Goal: Information Seeking & Learning: Check status

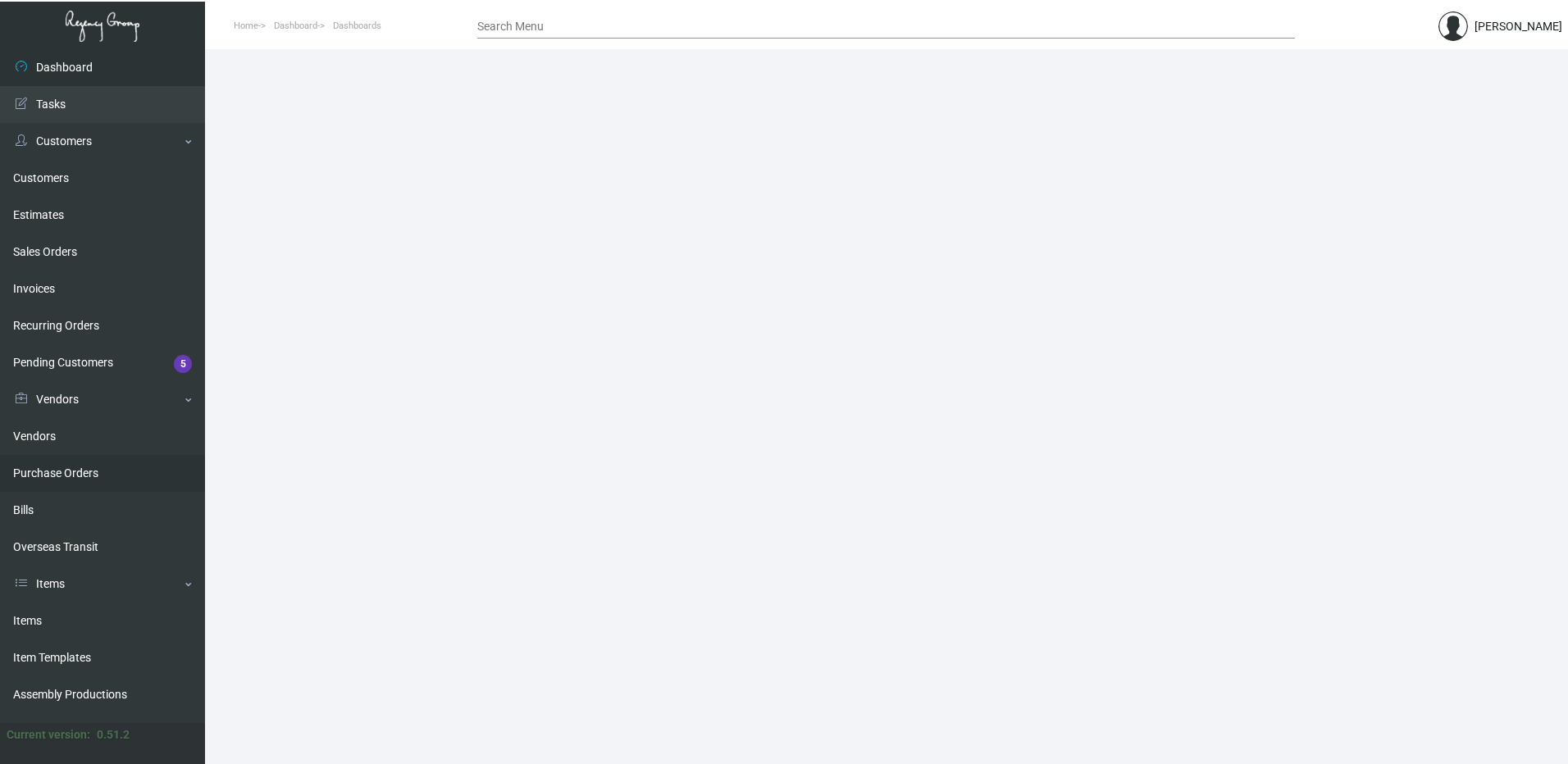
click at [56, 464] on link "Purchase Orders" at bounding box center [102, 473] width 205 height 37
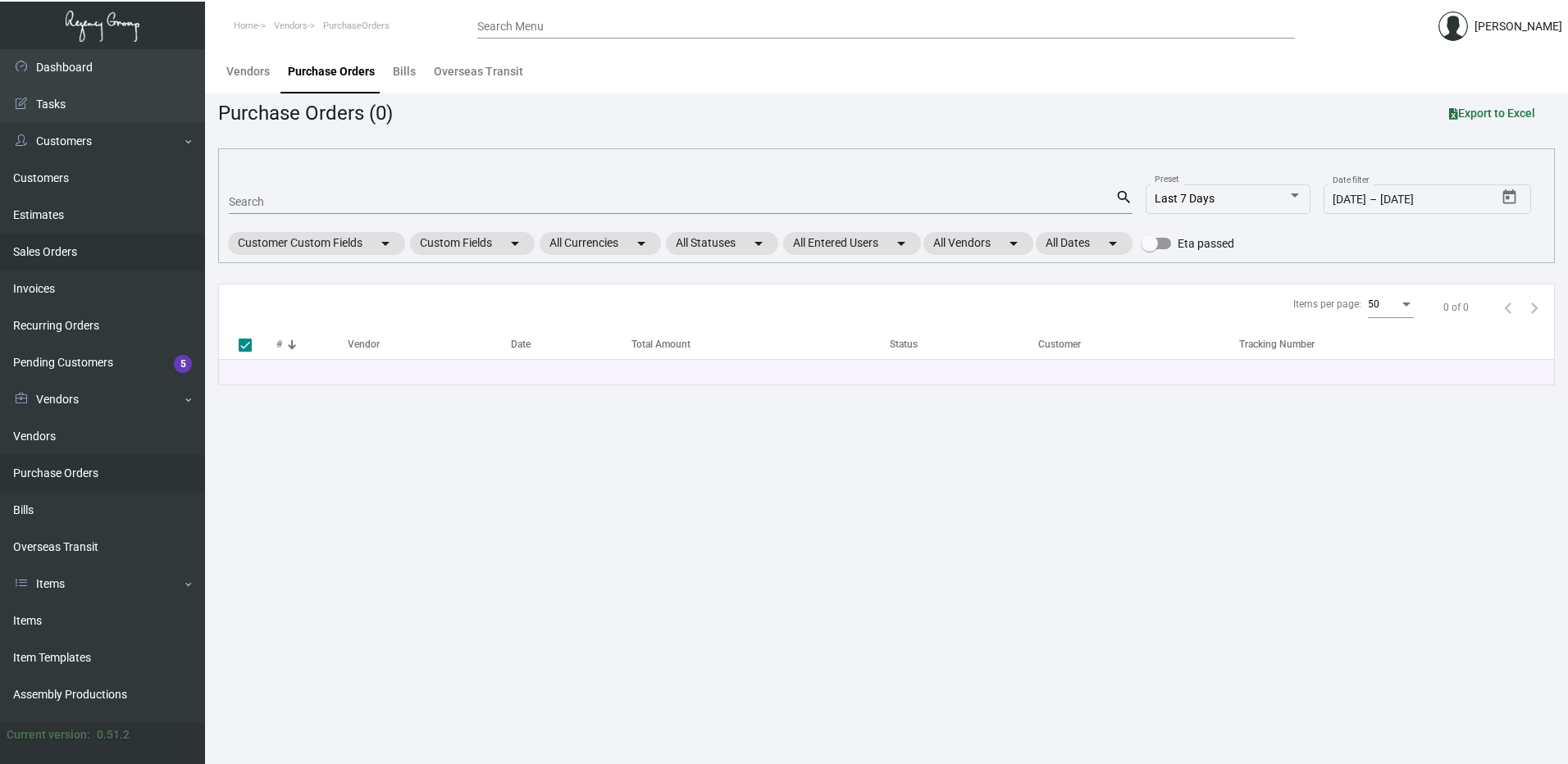
click at [50, 254] on link "Sales Orders" at bounding box center [102, 252] width 205 height 37
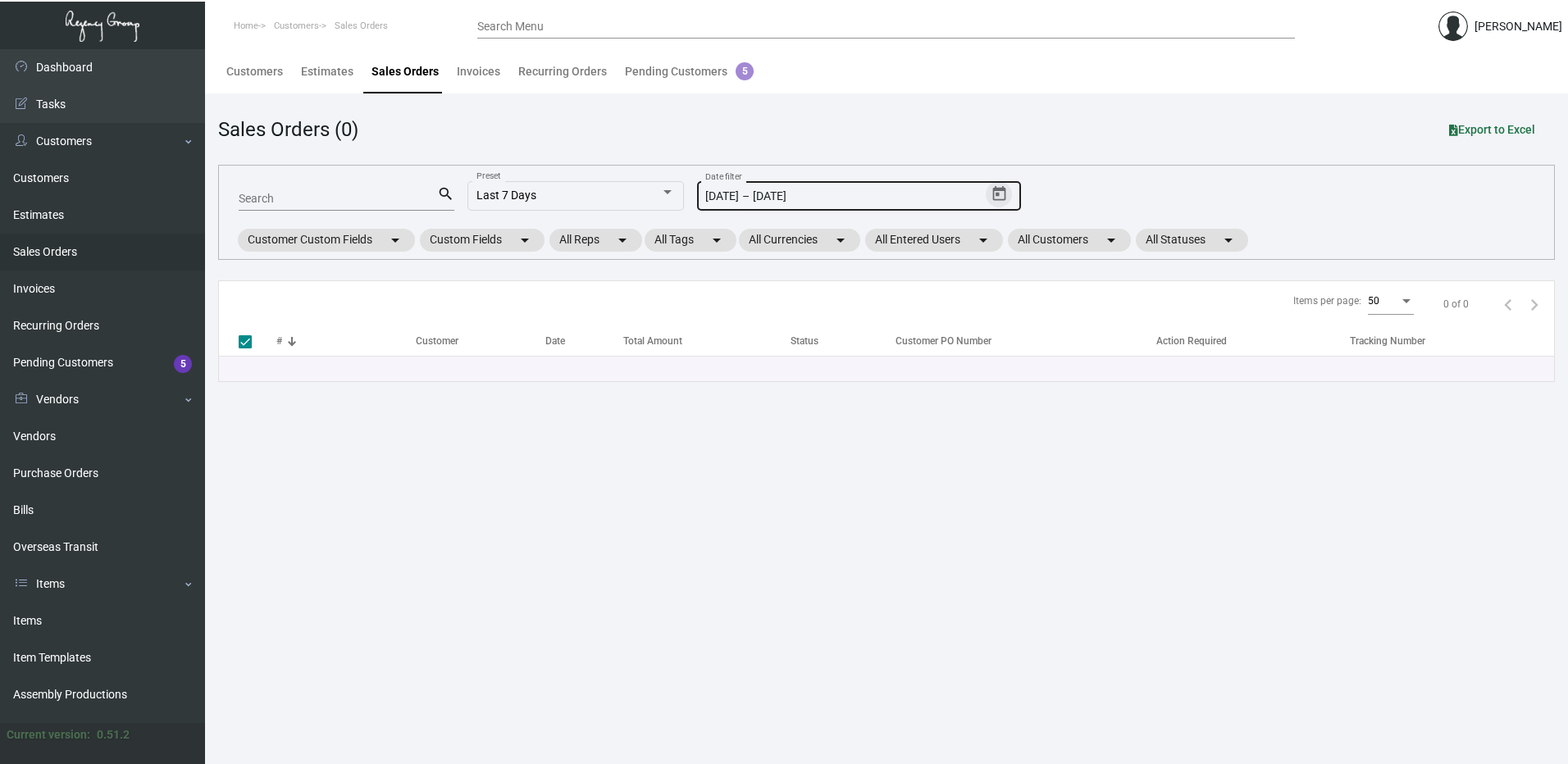
click at [1003, 193] on icon "Open calendar" at bounding box center [999, 194] width 17 height 17
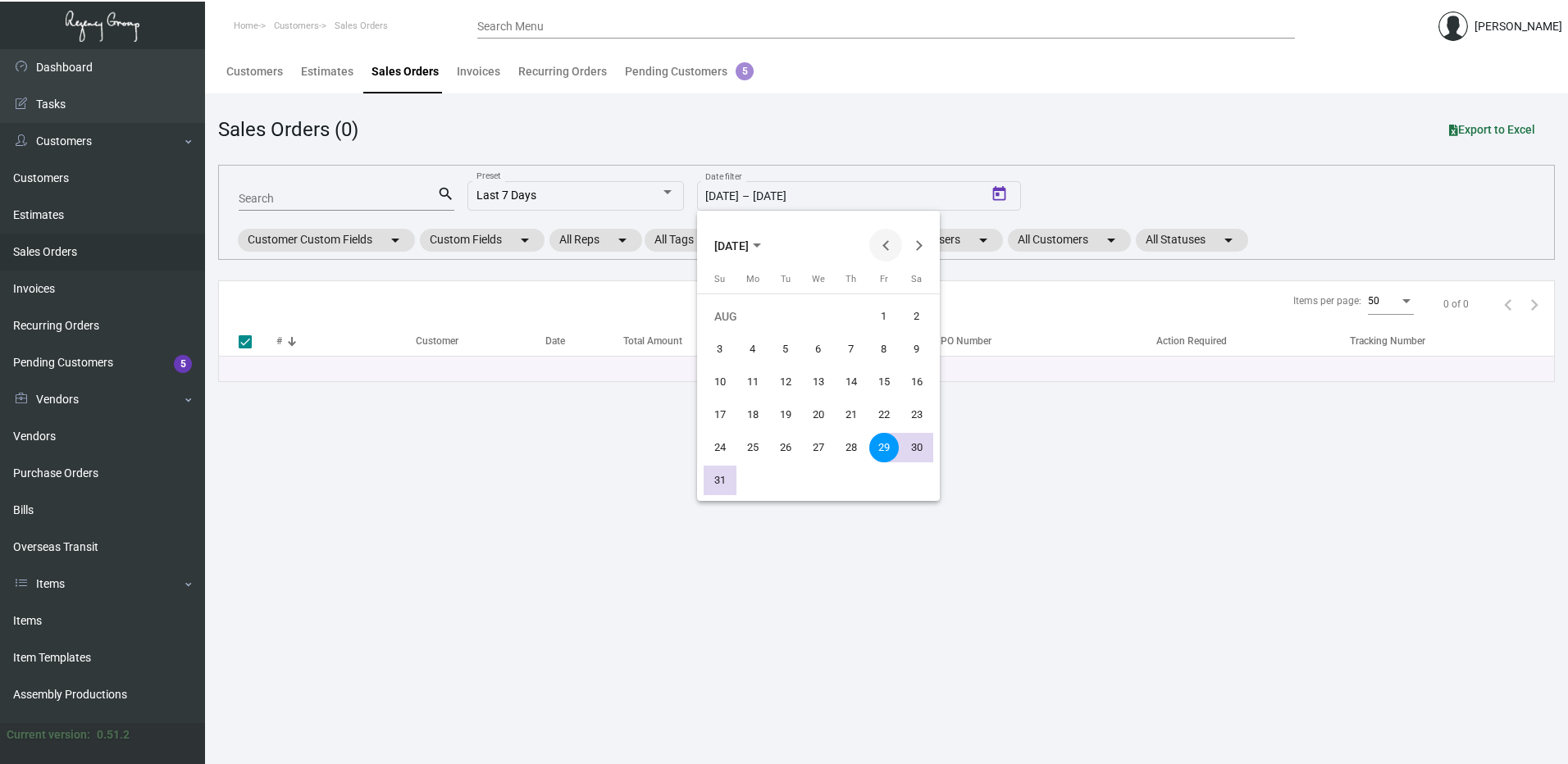
click at [885, 235] on button "Previous month" at bounding box center [885, 245] width 33 height 33
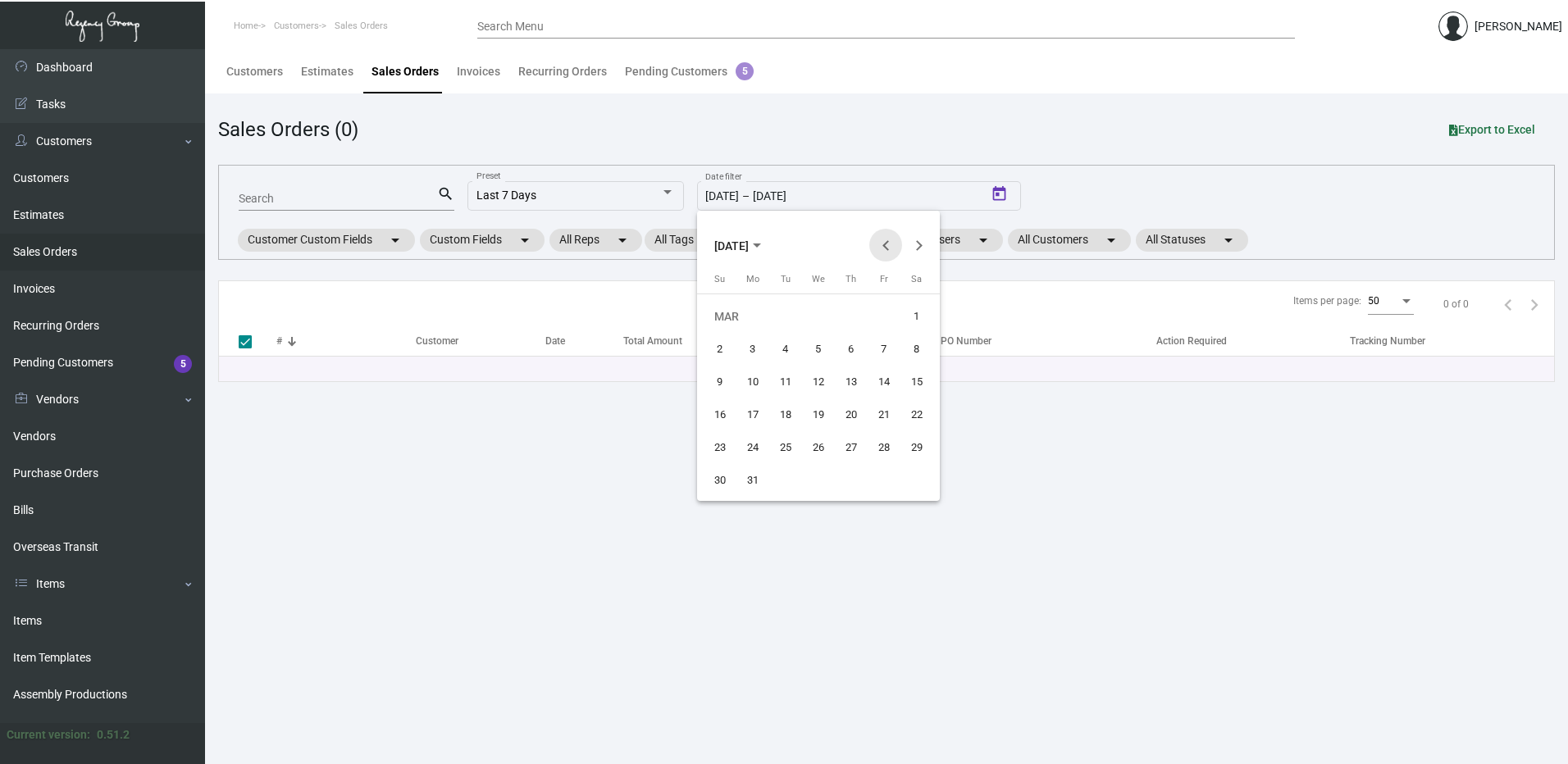
click at [885, 235] on button "Previous month" at bounding box center [885, 245] width 33 height 33
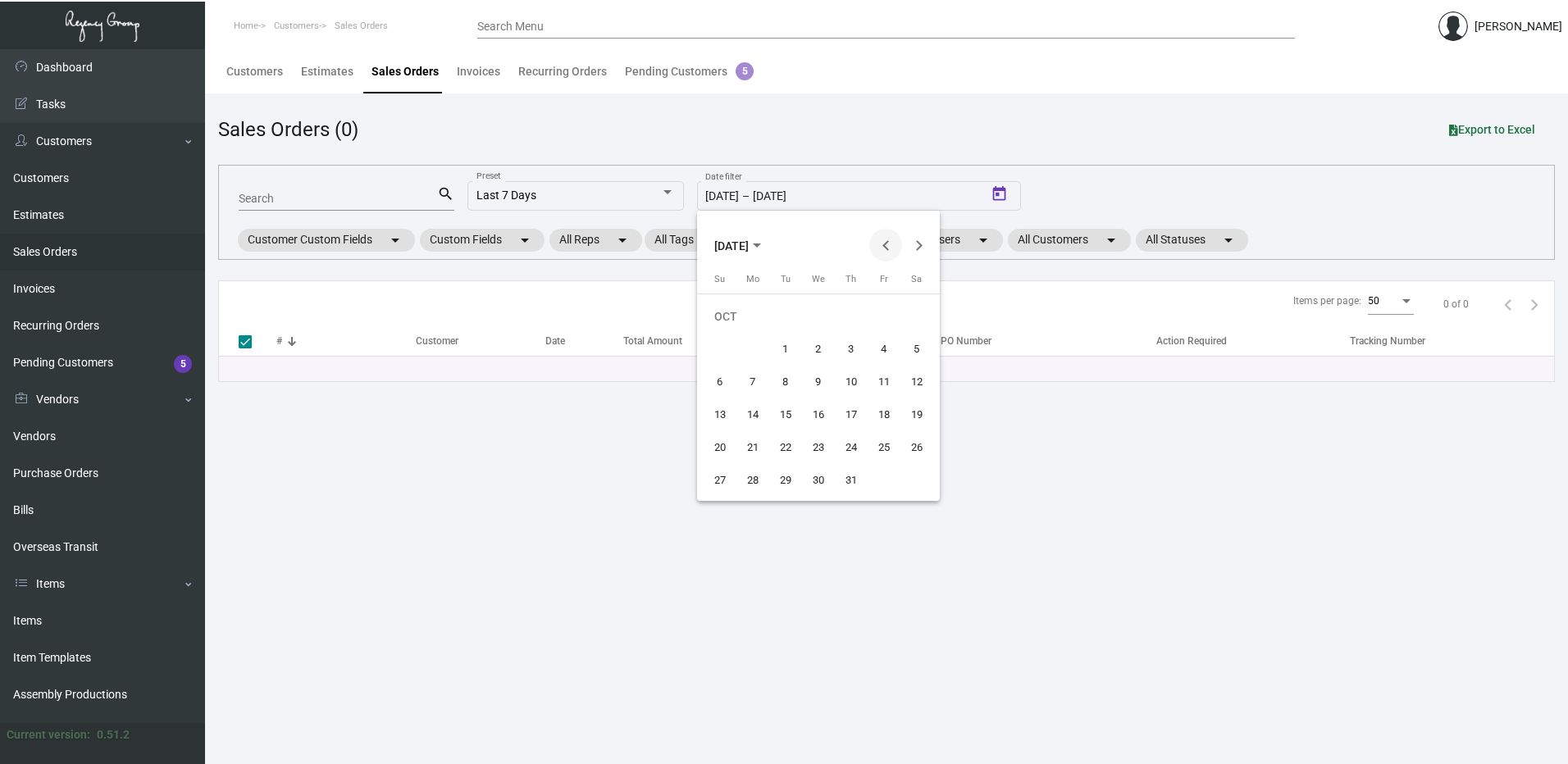
click at [885, 235] on button "Previous month" at bounding box center [885, 245] width 33 height 33
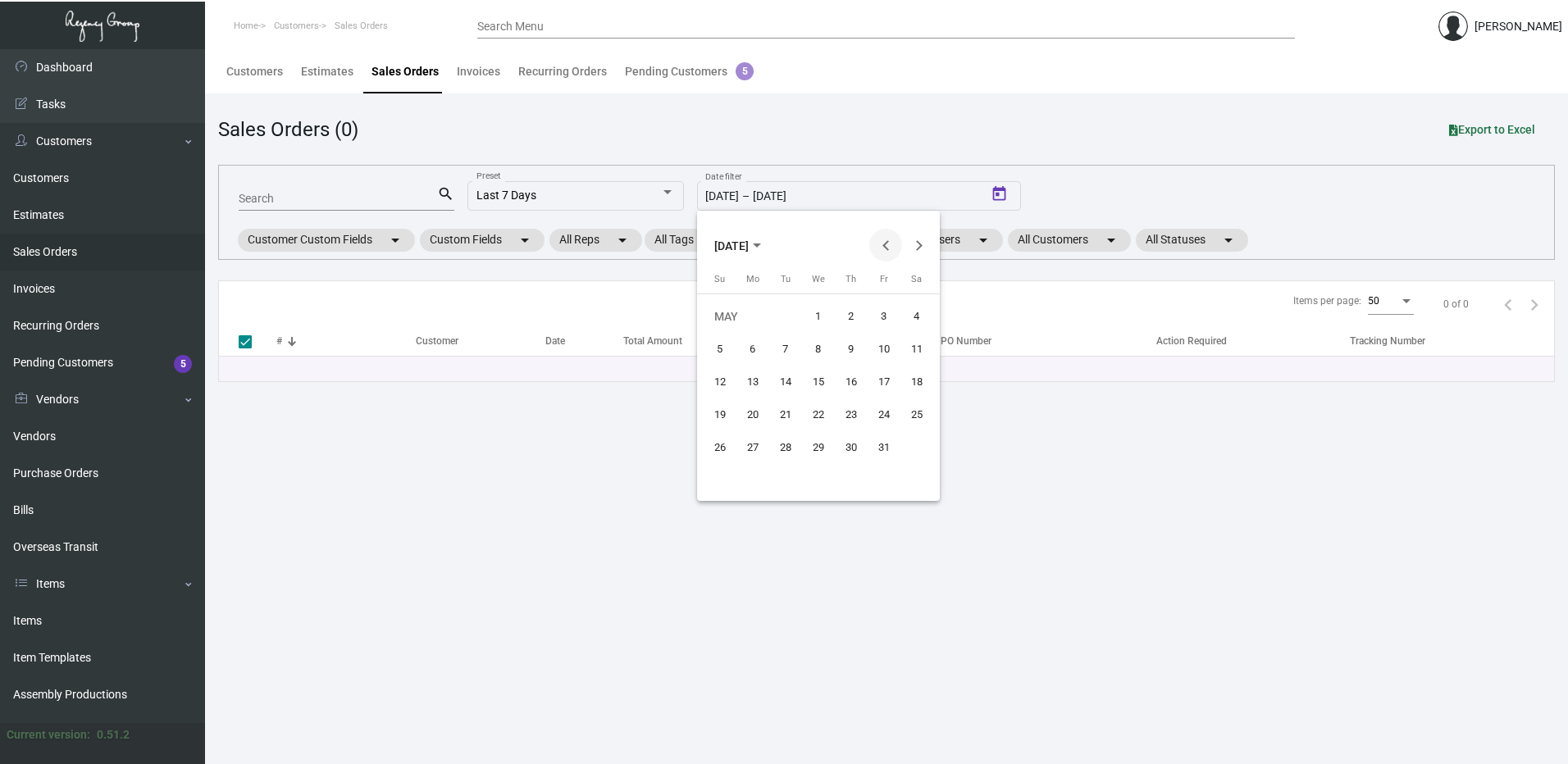
click at [885, 235] on button "Previous month" at bounding box center [885, 245] width 33 height 33
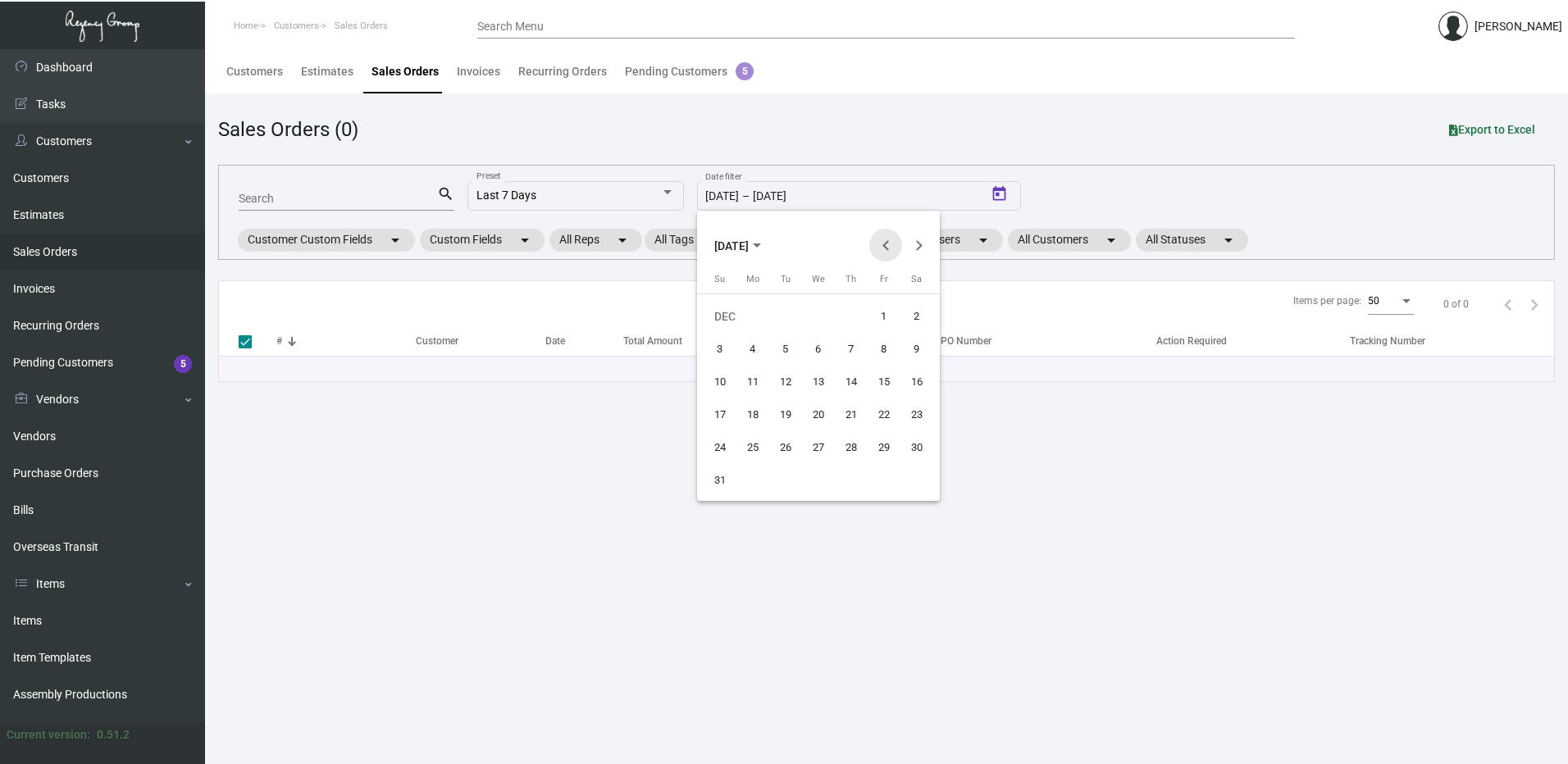
click at [885, 235] on button "Previous month" at bounding box center [885, 245] width 33 height 33
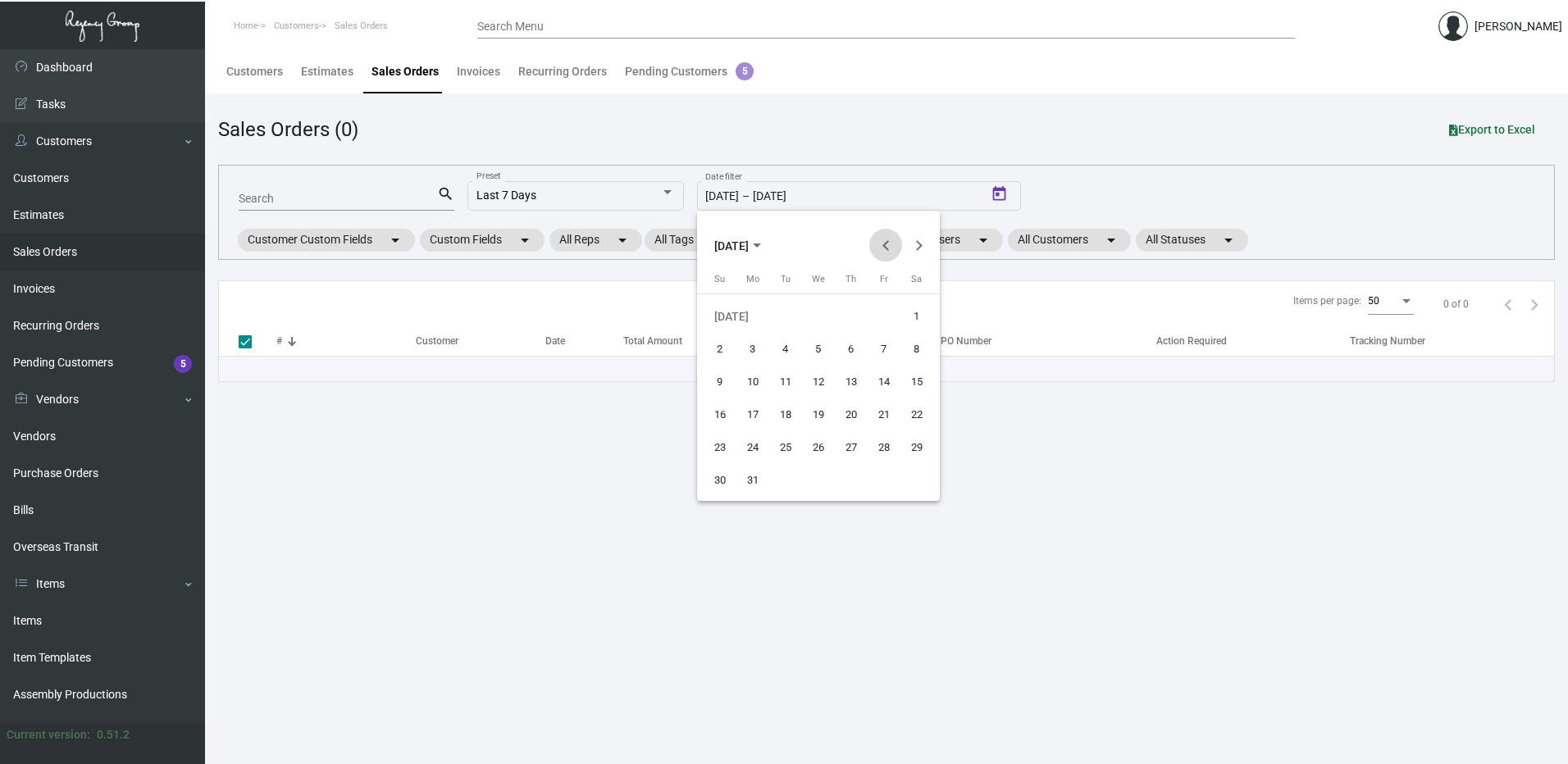
click at [885, 235] on button "Previous month" at bounding box center [885, 245] width 33 height 33
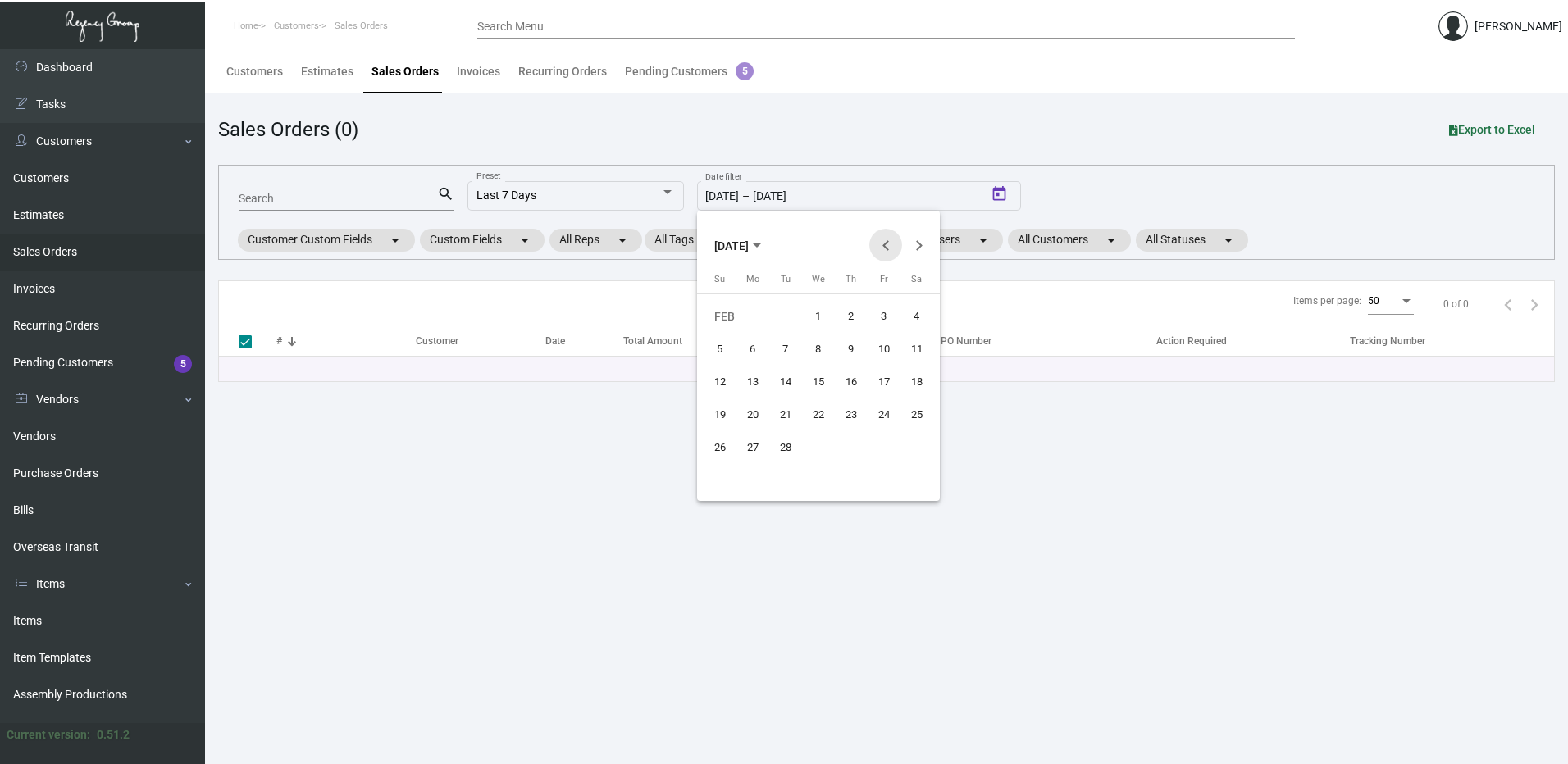
click at [885, 235] on button "Previous month" at bounding box center [885, 245] width 33 height 33
click at [721, 351] on div "1" at bounding box center [720, 349] width 29 height 29
type input "[DATE]"
click at [932, 240] on button "Next month" at bounding box center [918, 245] width 33 height 33
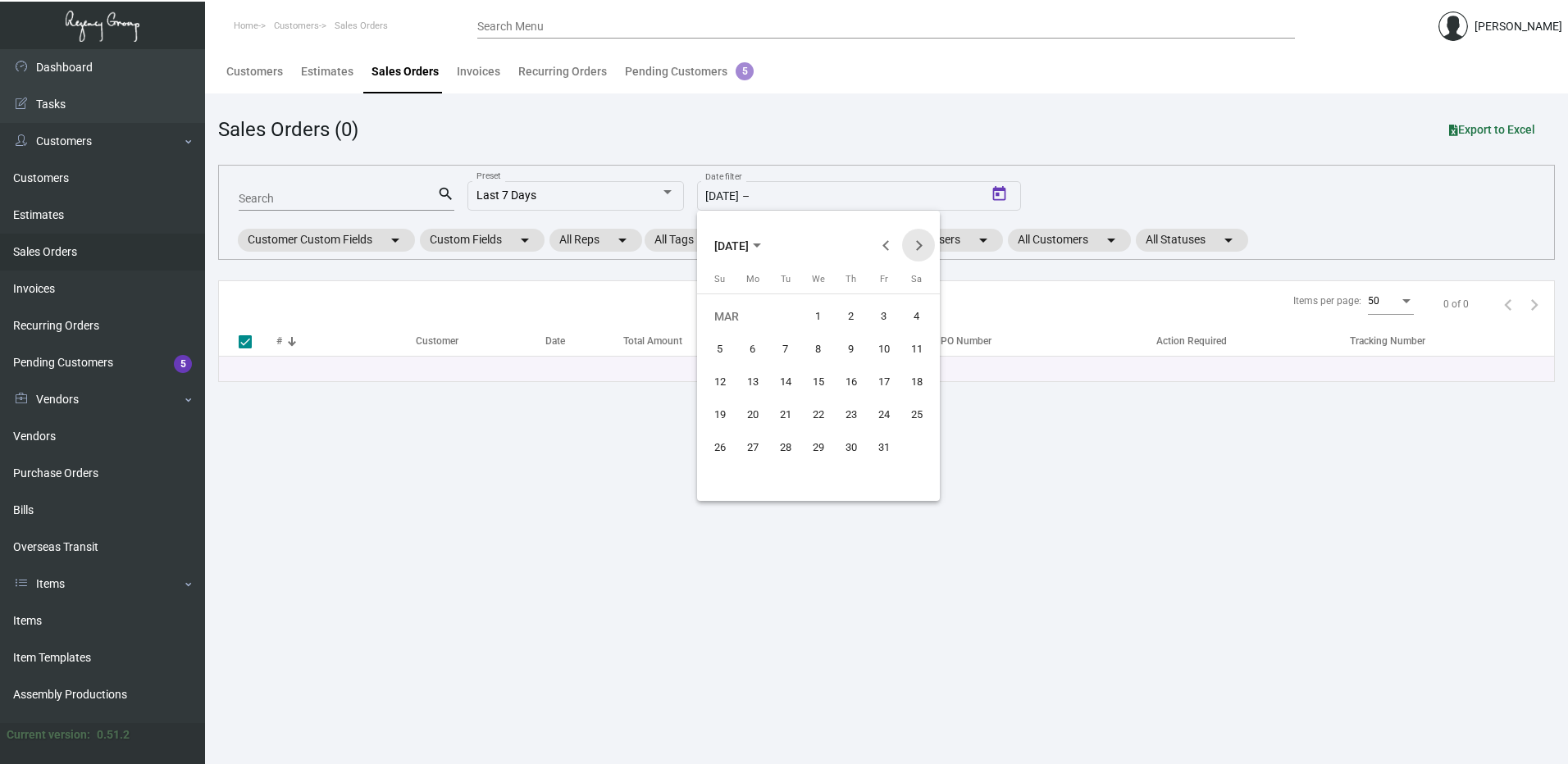
click at [932, 240] on button "Next month" at bounding box center [918, 245] width 33 height 33
click at [931, 241] on button "Next month" at bounding box center [918, 245] width 33 height 33
click at [919, 246] on button "Next month" at bounding box center [918, 245] width 33 height 33
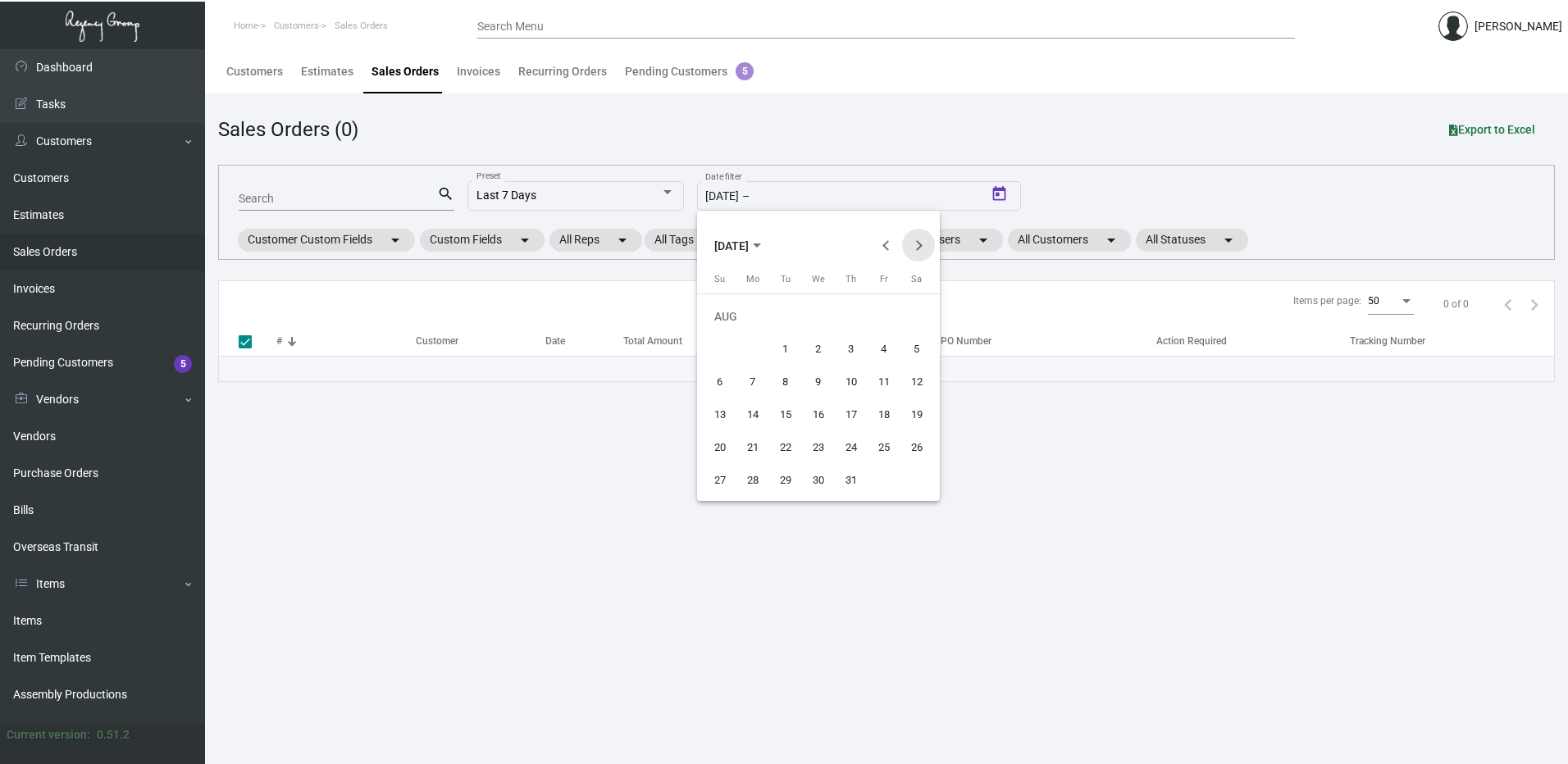
click at [919, 246] on button "Next month" at bounding box center [918, 245] width 33 height 33
click at [716, 481] on div "31" at bounding box center [720, 480] width 29 height 29
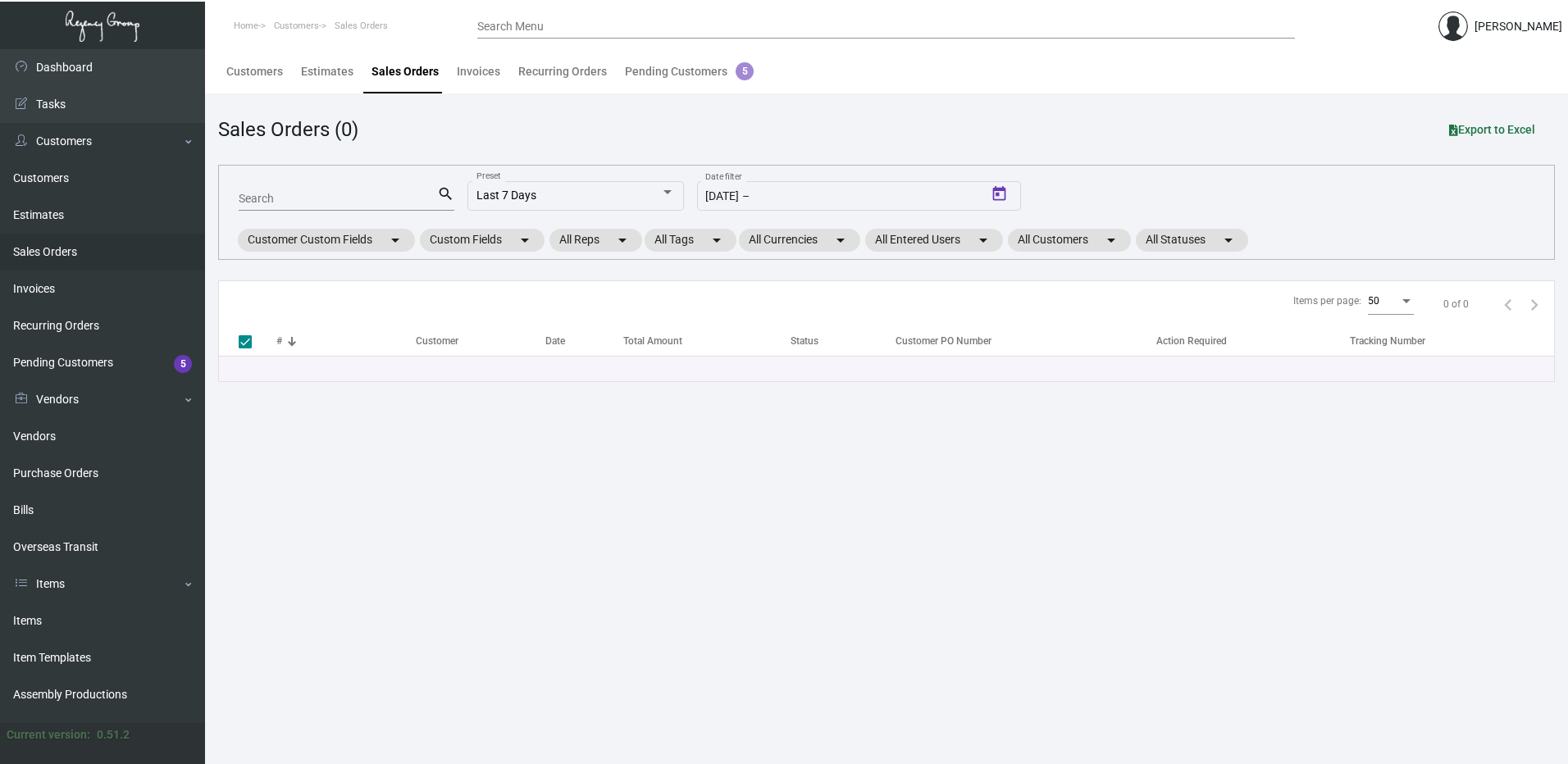
type input "[DATE]"
checkbox input "false"
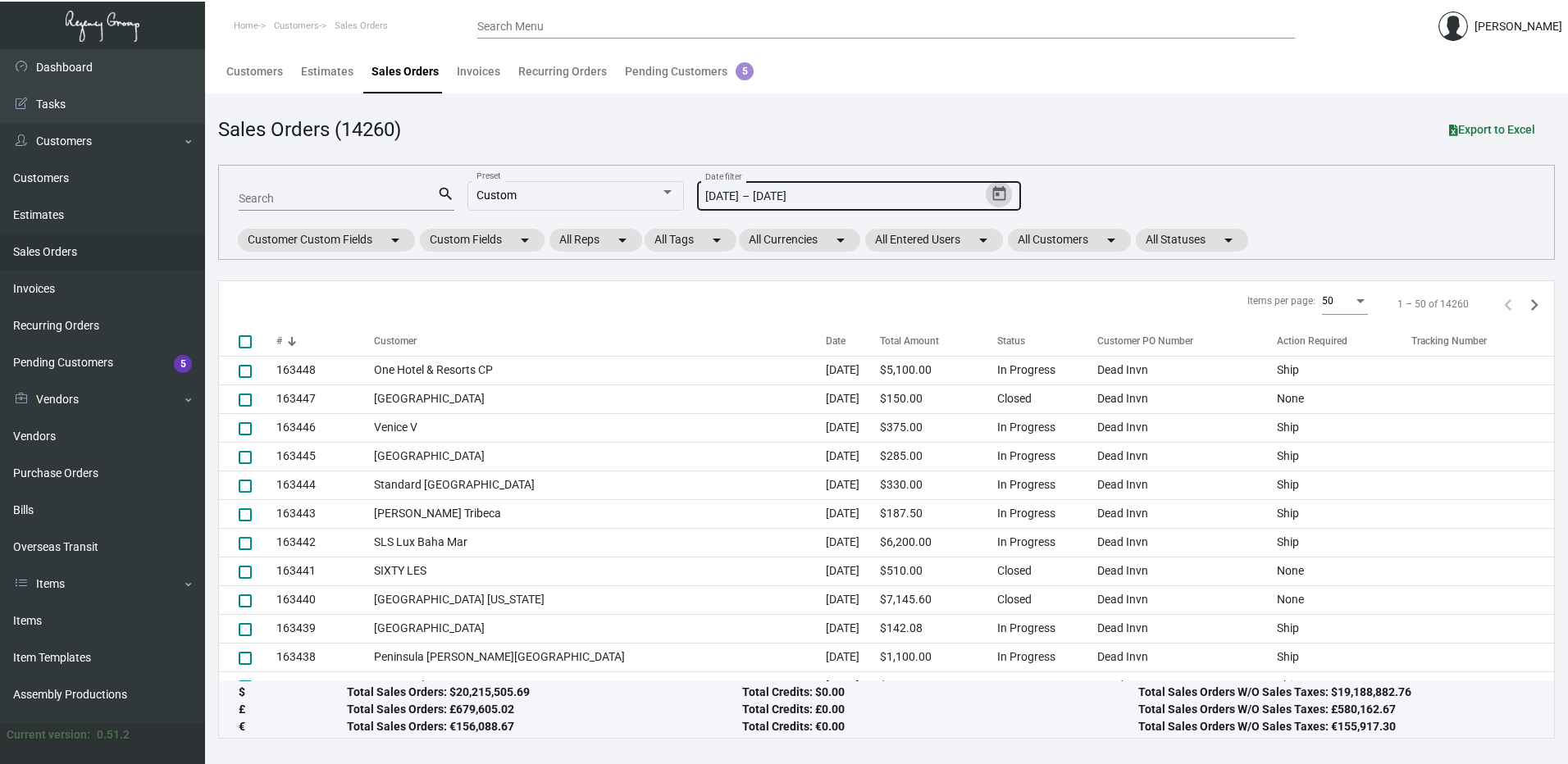
click at [1002, 195] on icon "Open calendar" at bounding box center [999, 194] width 17 height 17
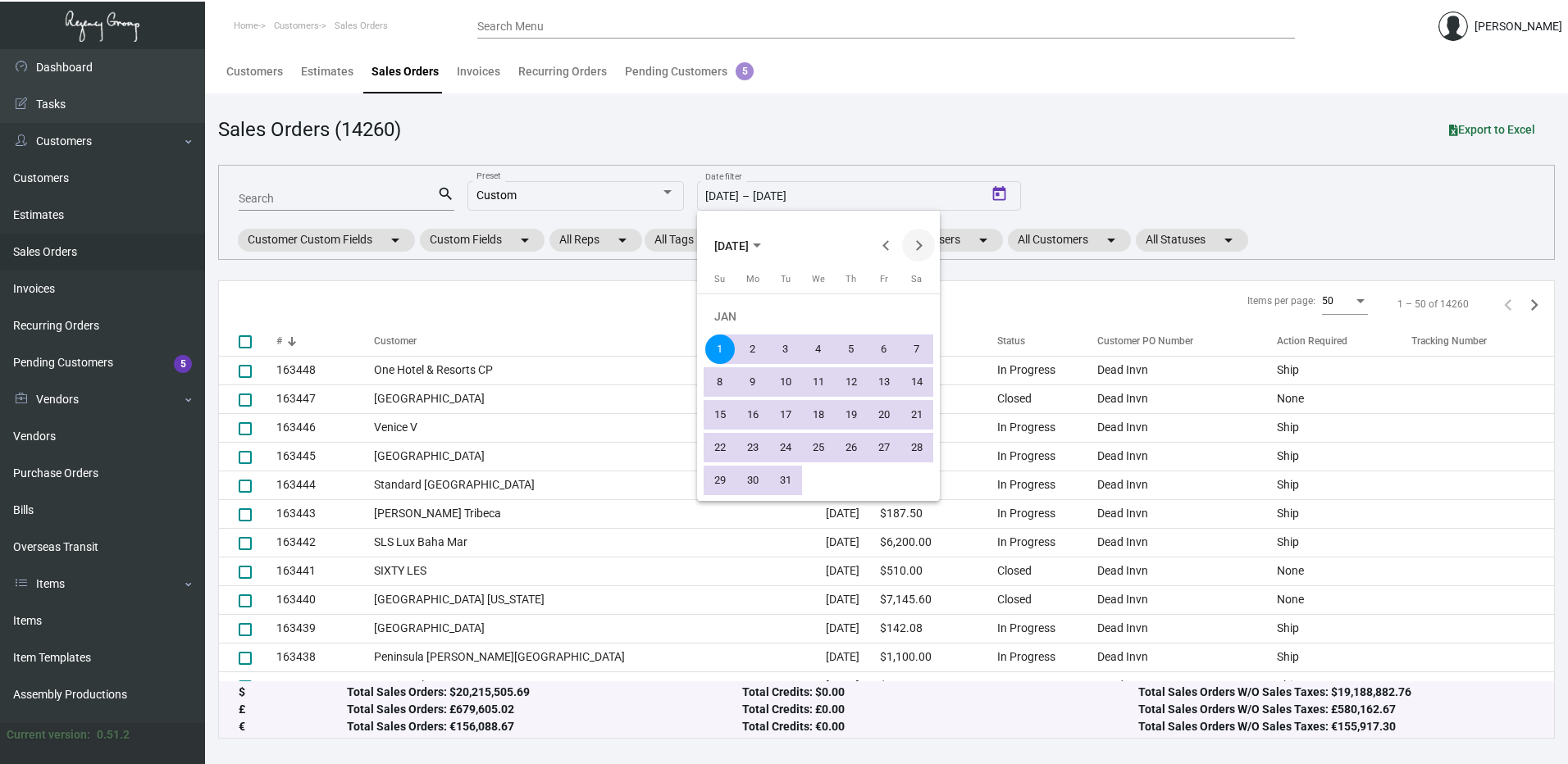
click at [928, 247] on button "Next month" at bounding box center [918, 245] width 33 height 33
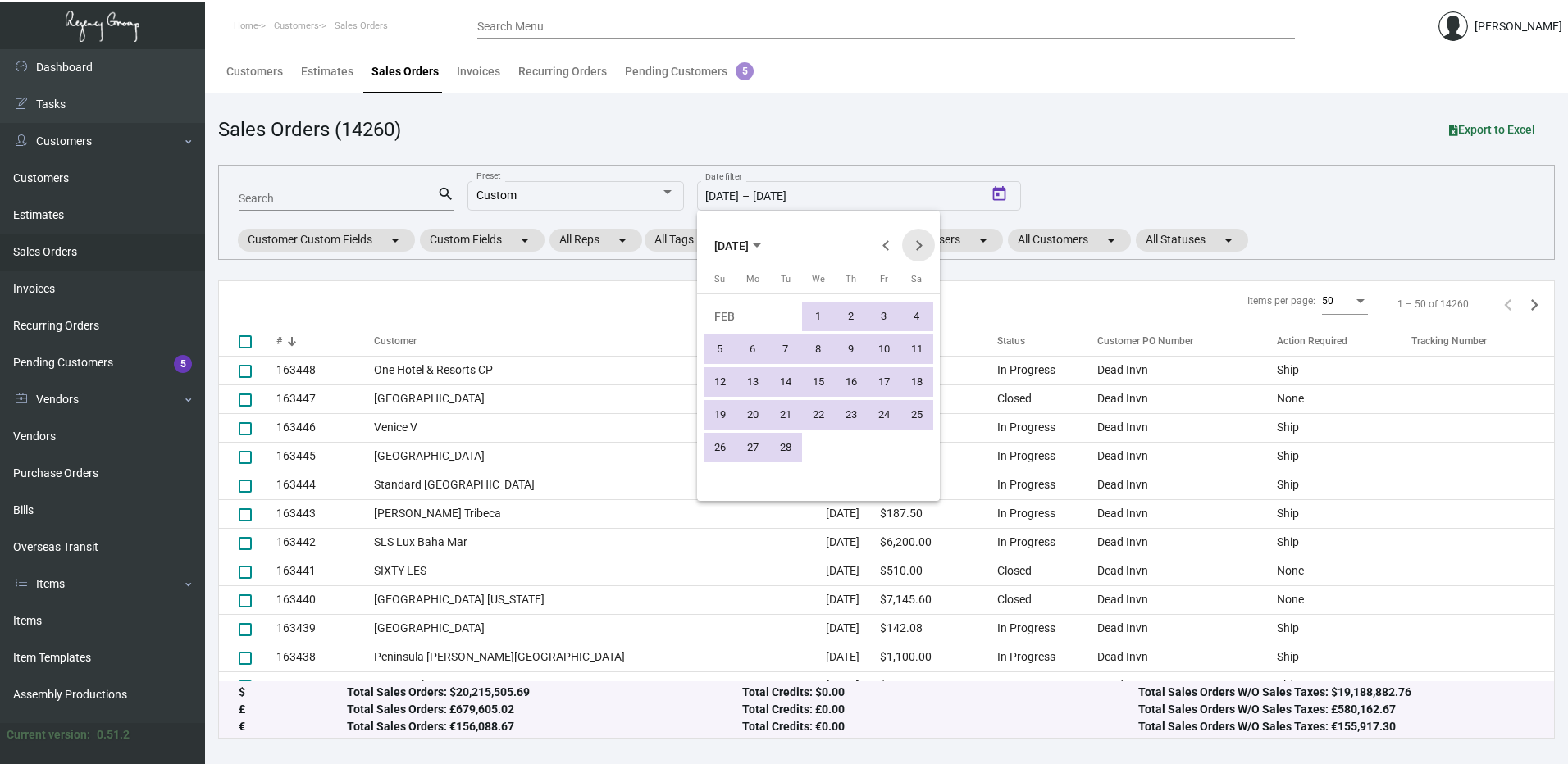
click at [928, 247] on button "Next month" at bounding box center [918, 245] width 33 height 33
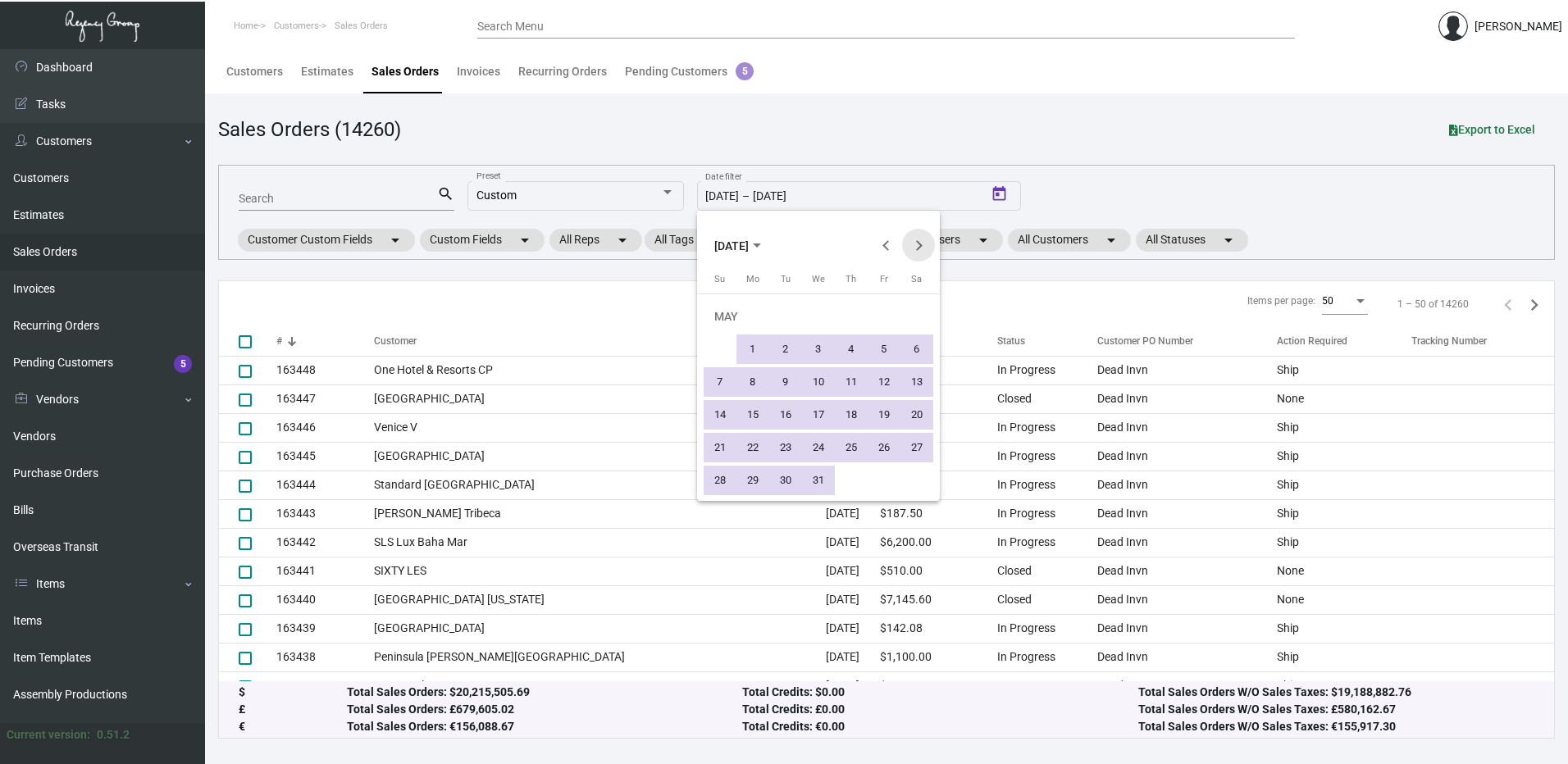
click at [923, 242] on button "Next month" at bounding box center [918, 245] width 33 height 33
click at [759, 346] on div "4" at bounding box center [753, 349] width 29 height 29
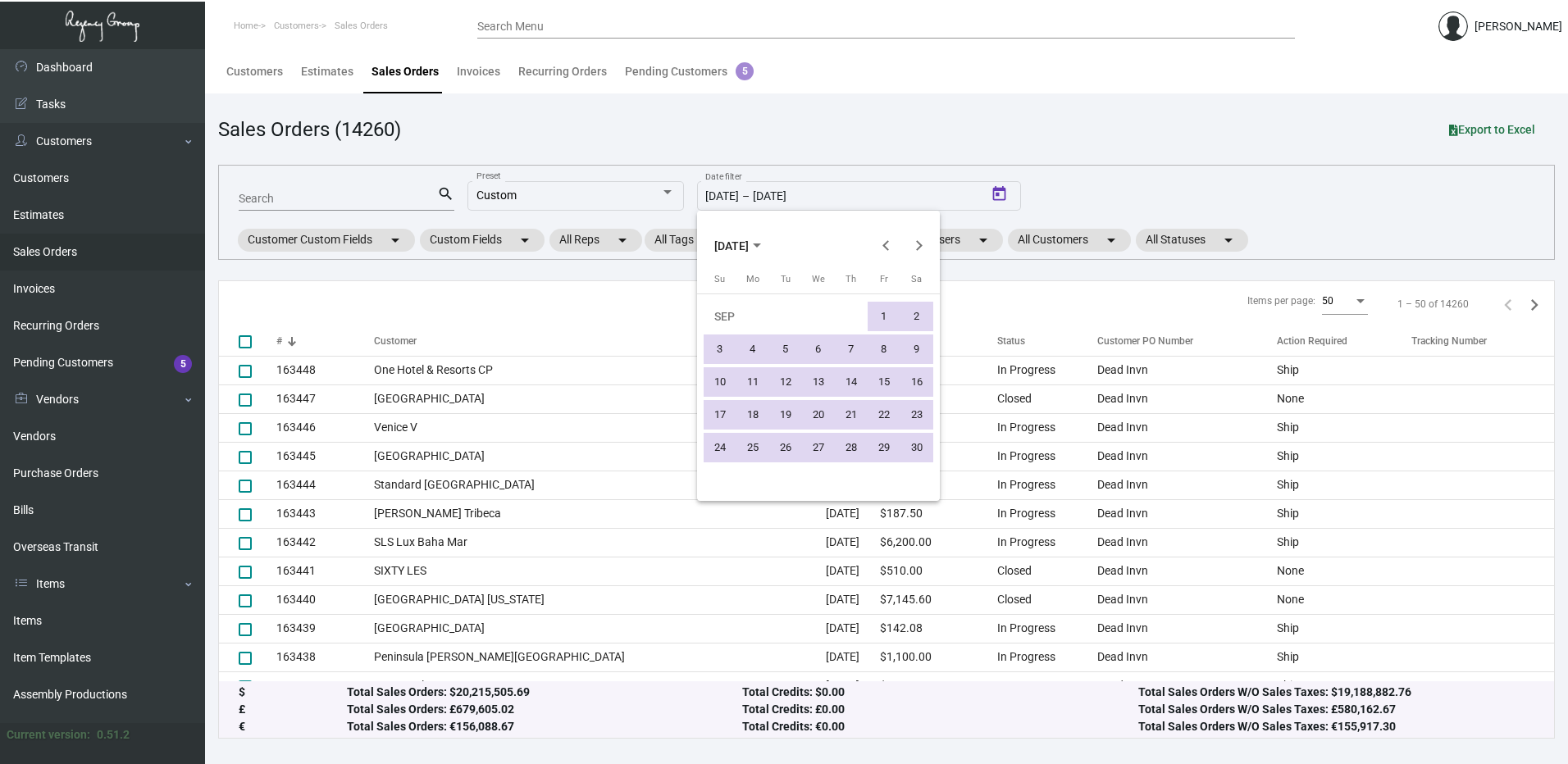
type input "[DATE]"
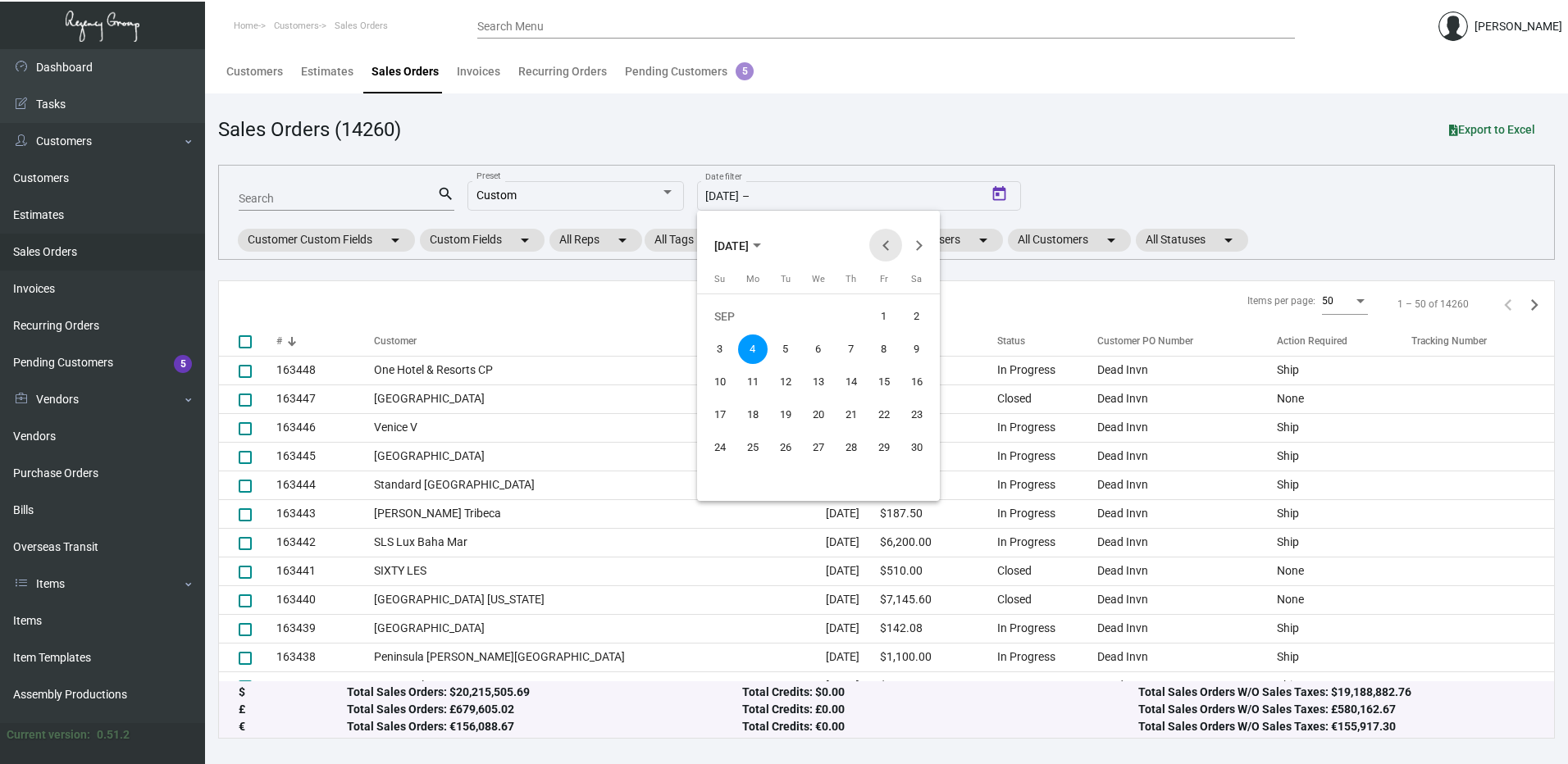
click at [887, 252] on button "Previous month" at bounding box center [885, 245] width 33 height 33
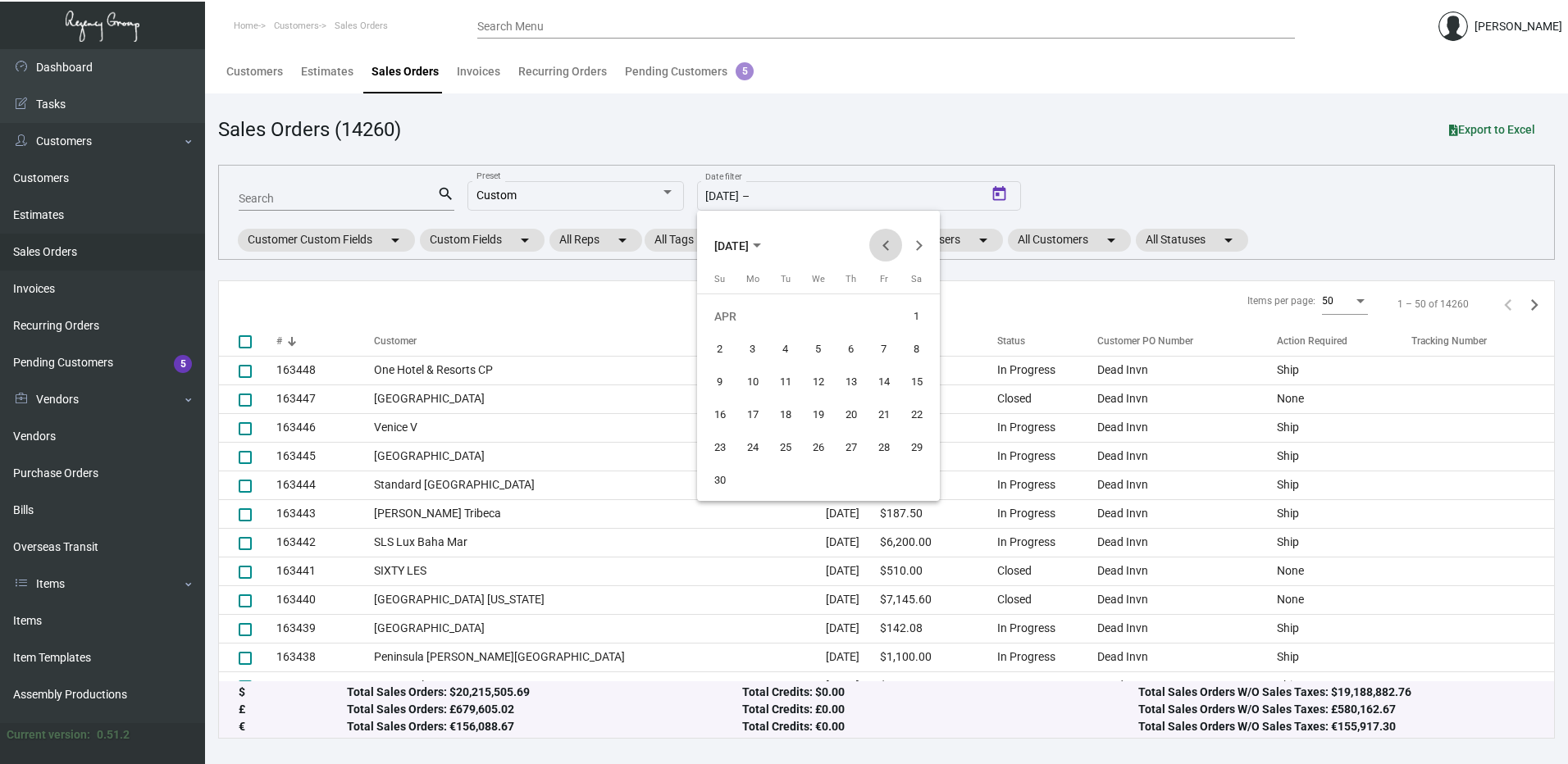
click at [887, 252] on button "Previous month" at bounding box center [885, 245] width 33 height 33
click at [717, 353] on div "1" at bounding box center [720, 349] width 29 height 29
type input "[DATE]"
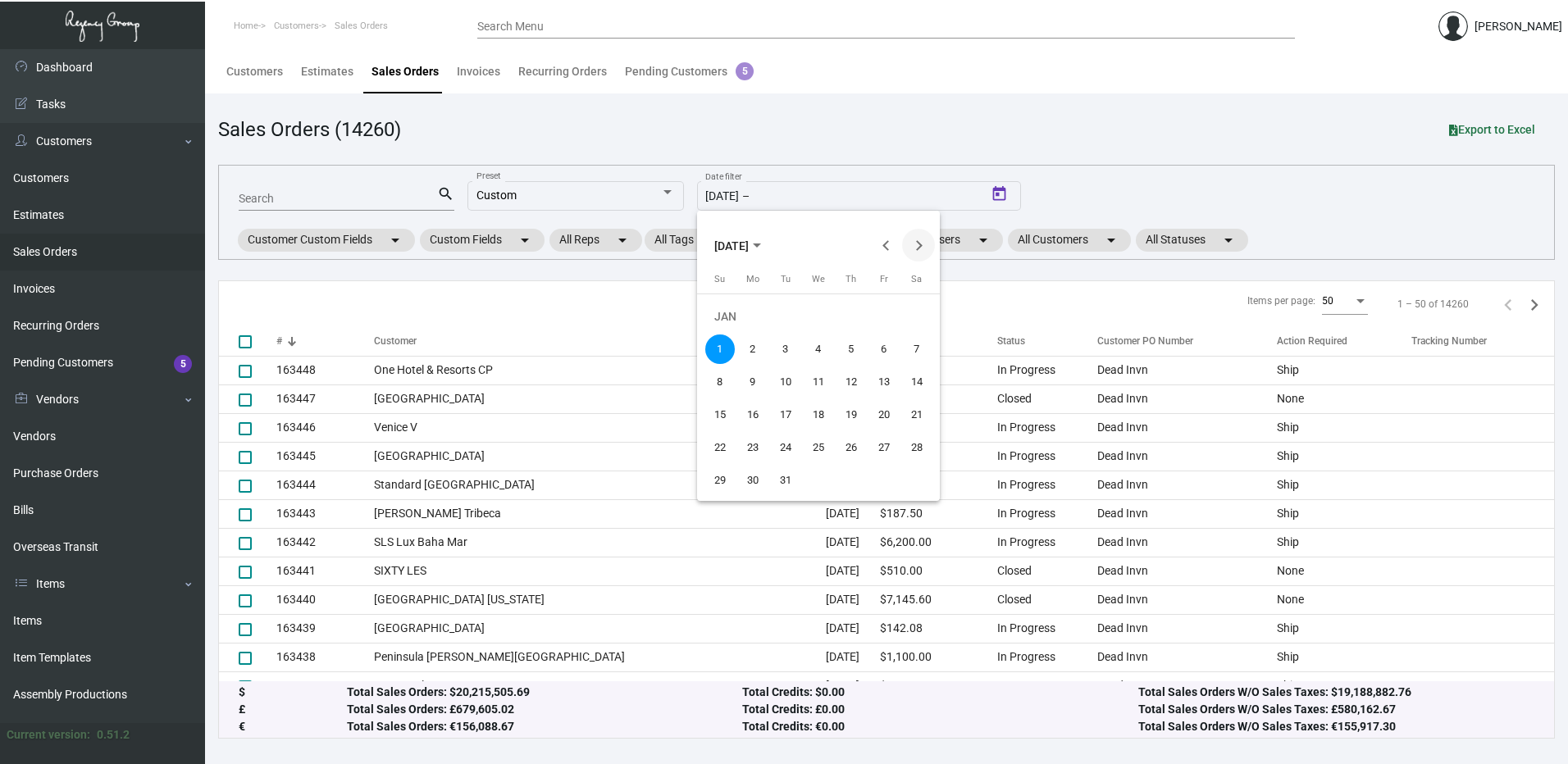
click at [917, 249] on button "Next month" at bounding box center [918, 245] width 33 height 33
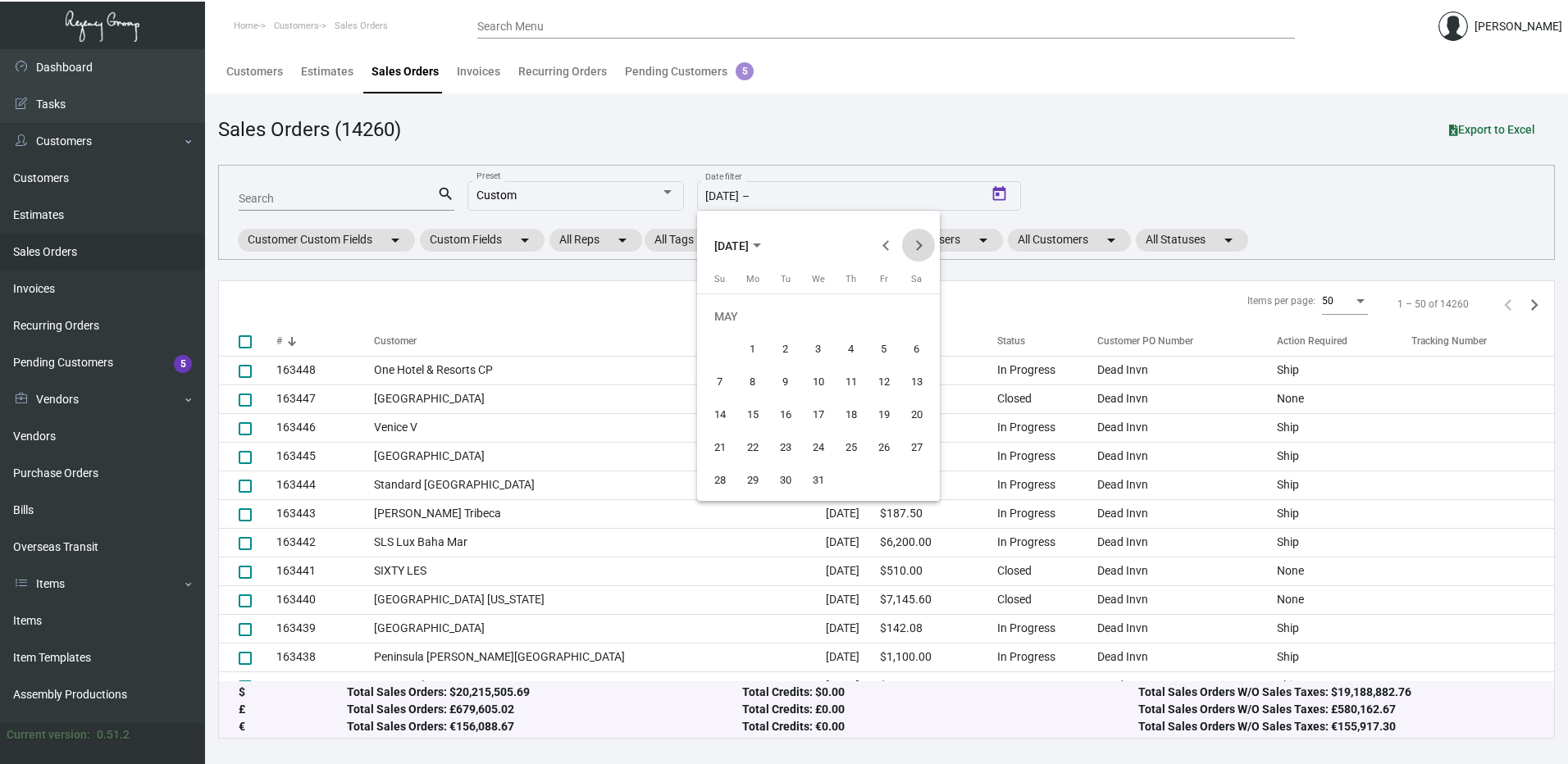
click at [917, 249] on button "Next month" at bounding box center [918, 245] width 33 height 33
click at [756, 349] on div "4" at bounding box center [753, 349] width 29 height 29
type input "[DATE]"
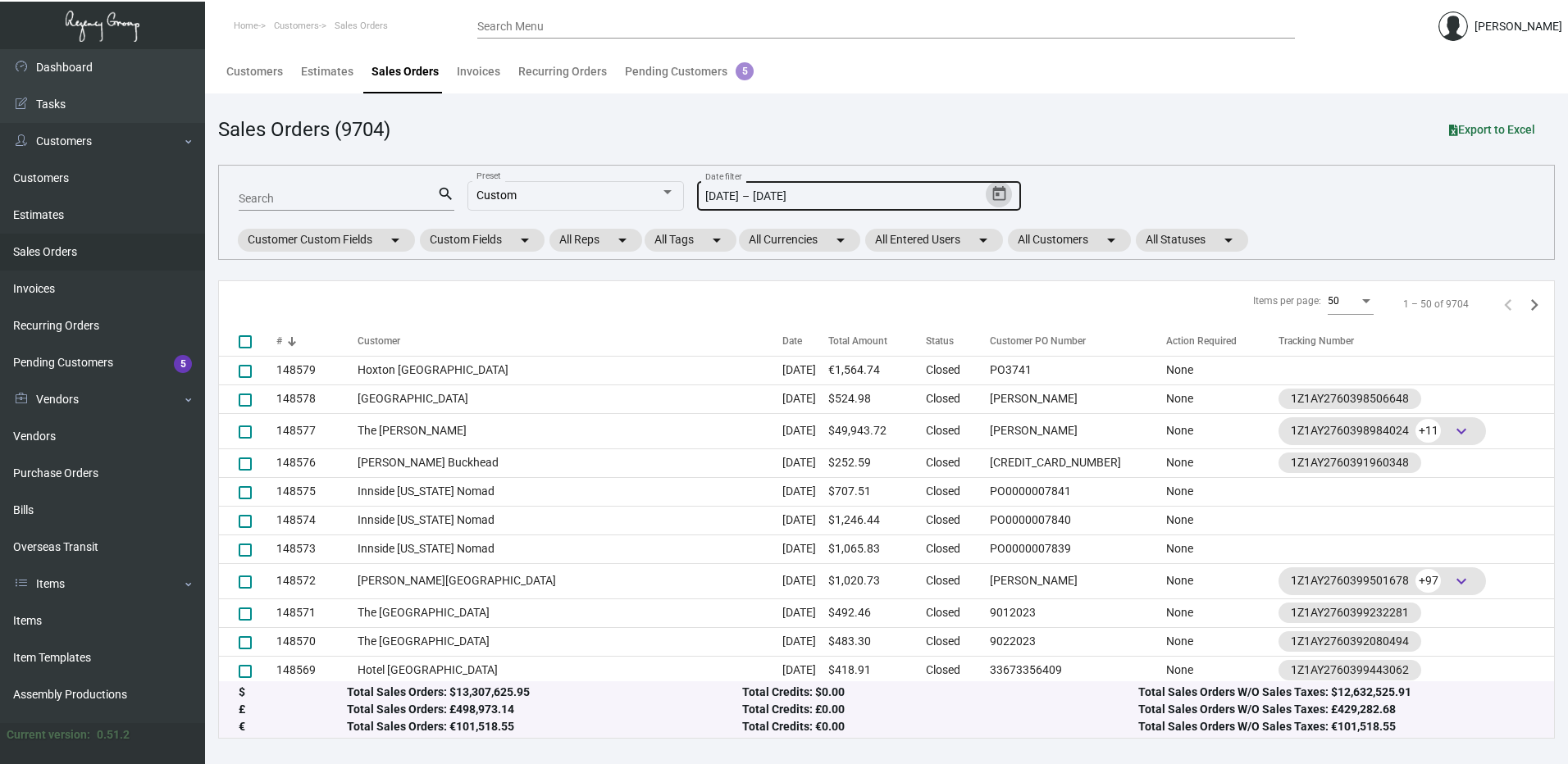
click at [999, 196] on icon "Open calendar" at bounding box center [998, 193] width 13 height 15
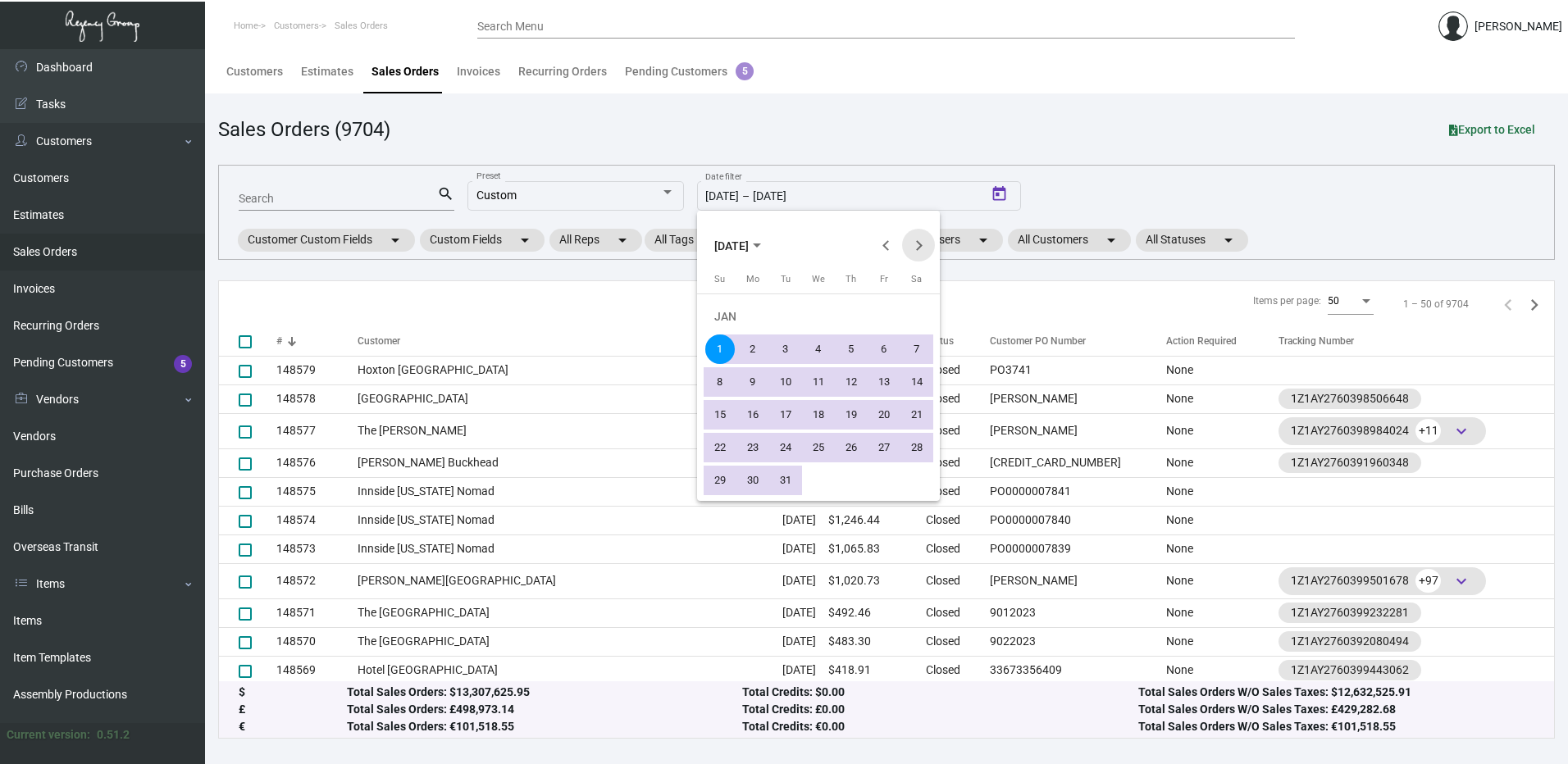
click at [917, 254] on button "Next month" at bounding box center [918, 245] width 33 height 33
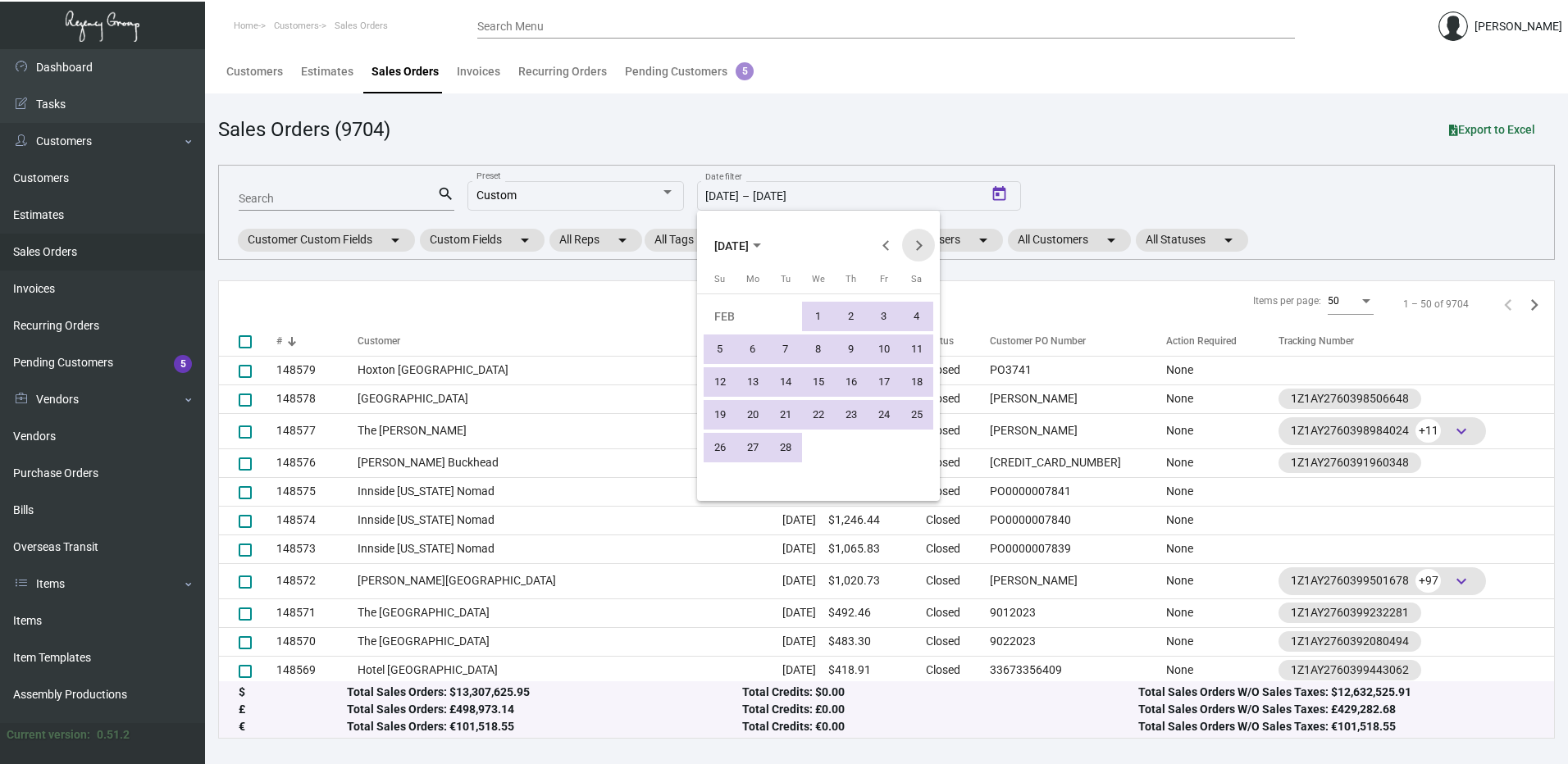
click at [917, 254] on button "Next month" at bounding box center [918, 245] width 33 height 33
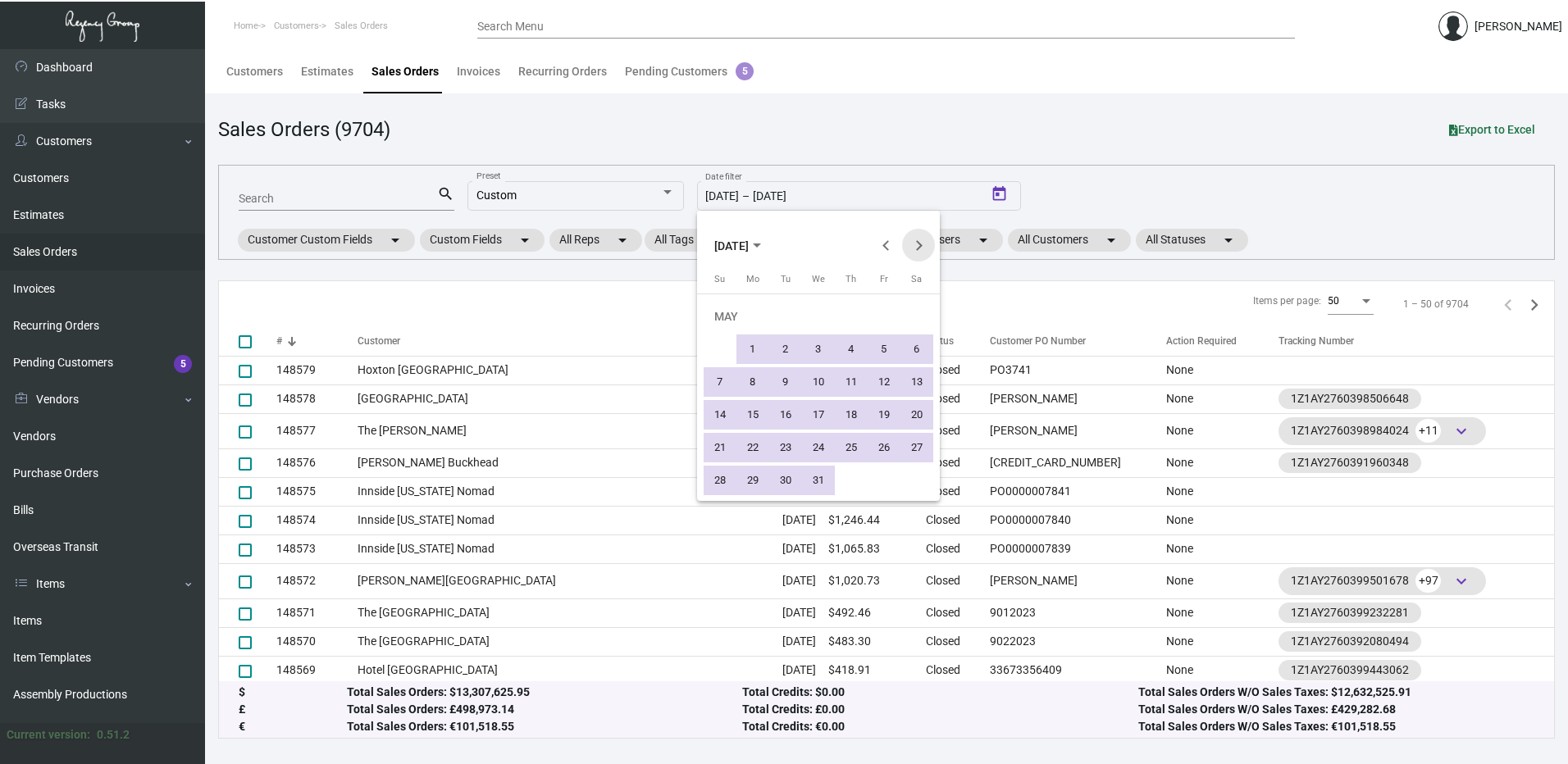
click at [917, 254] on button "Next month" at bounding box center [918, 245] width 33 height 33
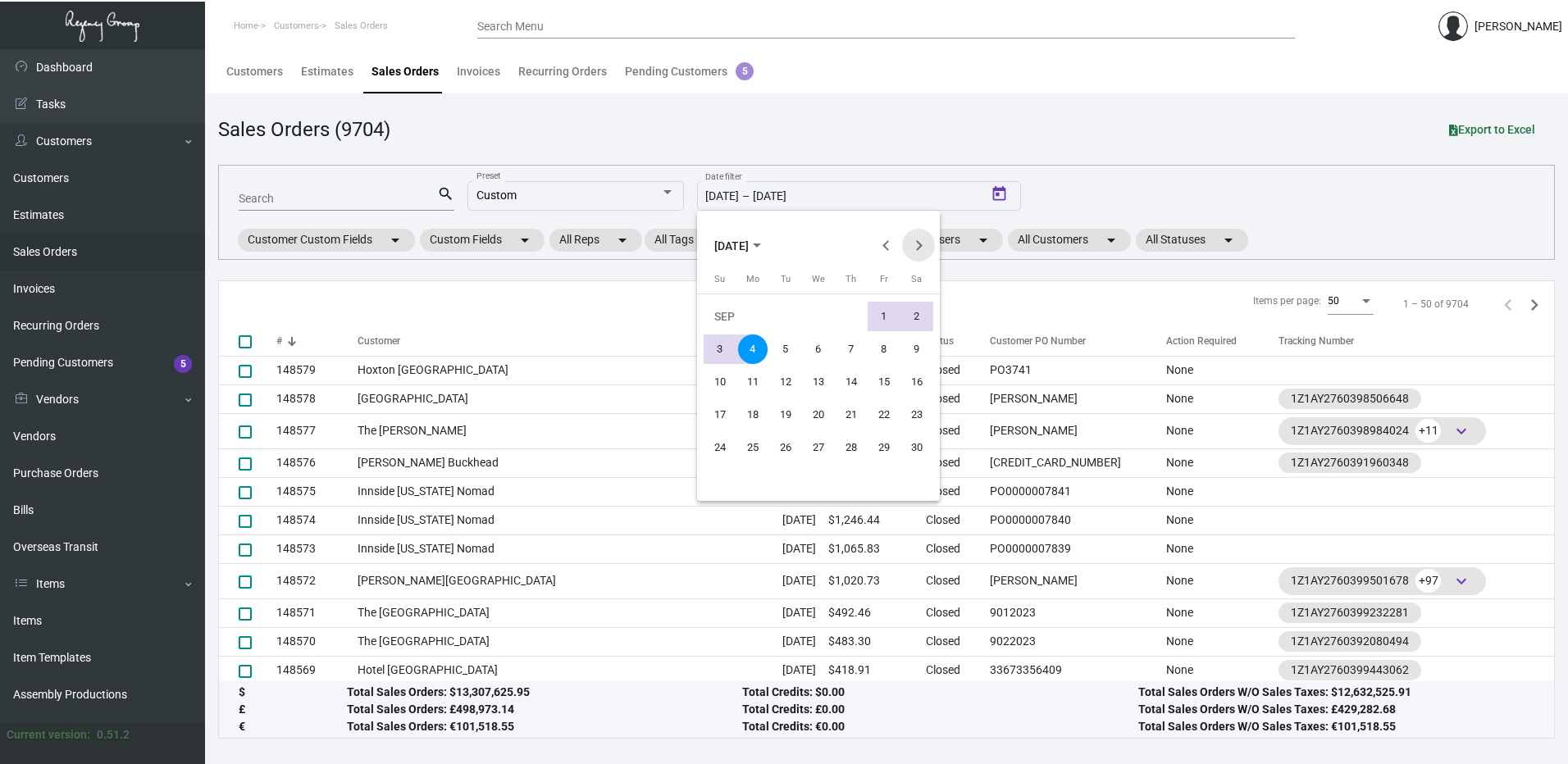
click at [917, 254] on button "Next month" at bounding box center [918, 245] width 33 height 33
click at [750, 350] on div "1" at bounding box center [753, 349] width 29 height 29
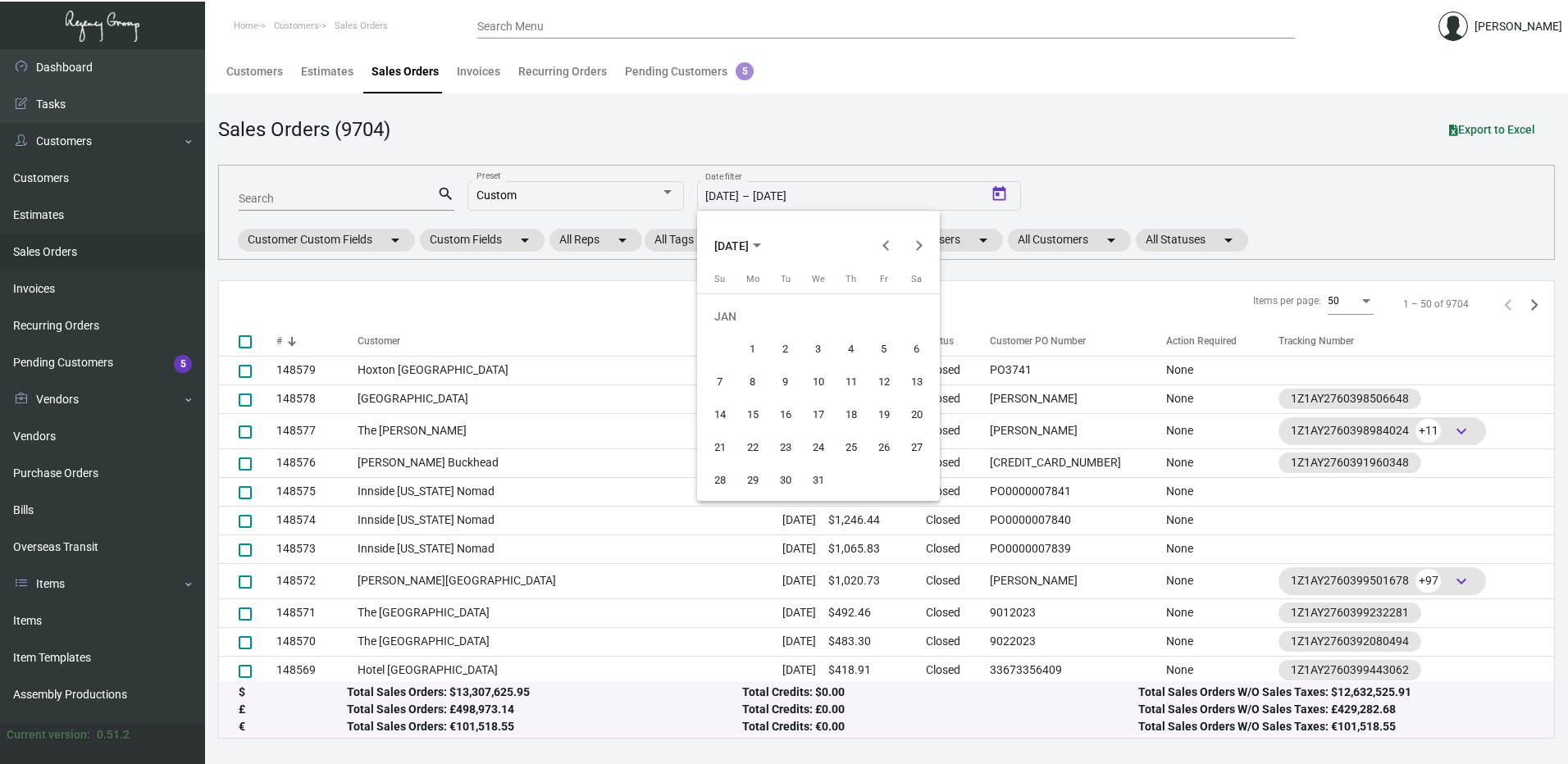
type input "[DATE]"
click at [919, 253] on button "Next month" at bounding box center [918, 245] width 33 height 33
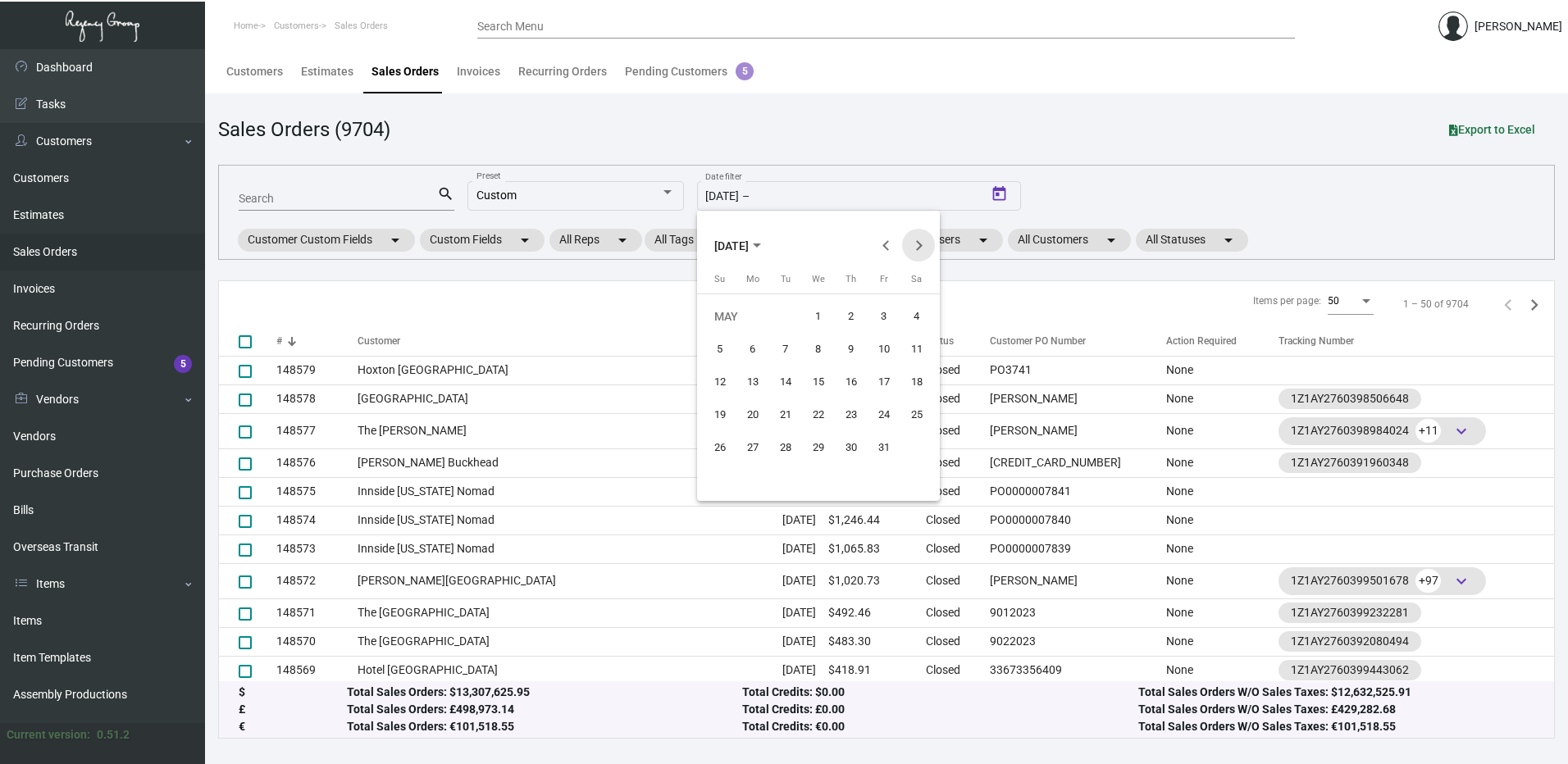
click at [919, 253] on button "Next month" at bounding box center [918, 245] width 33 height 33
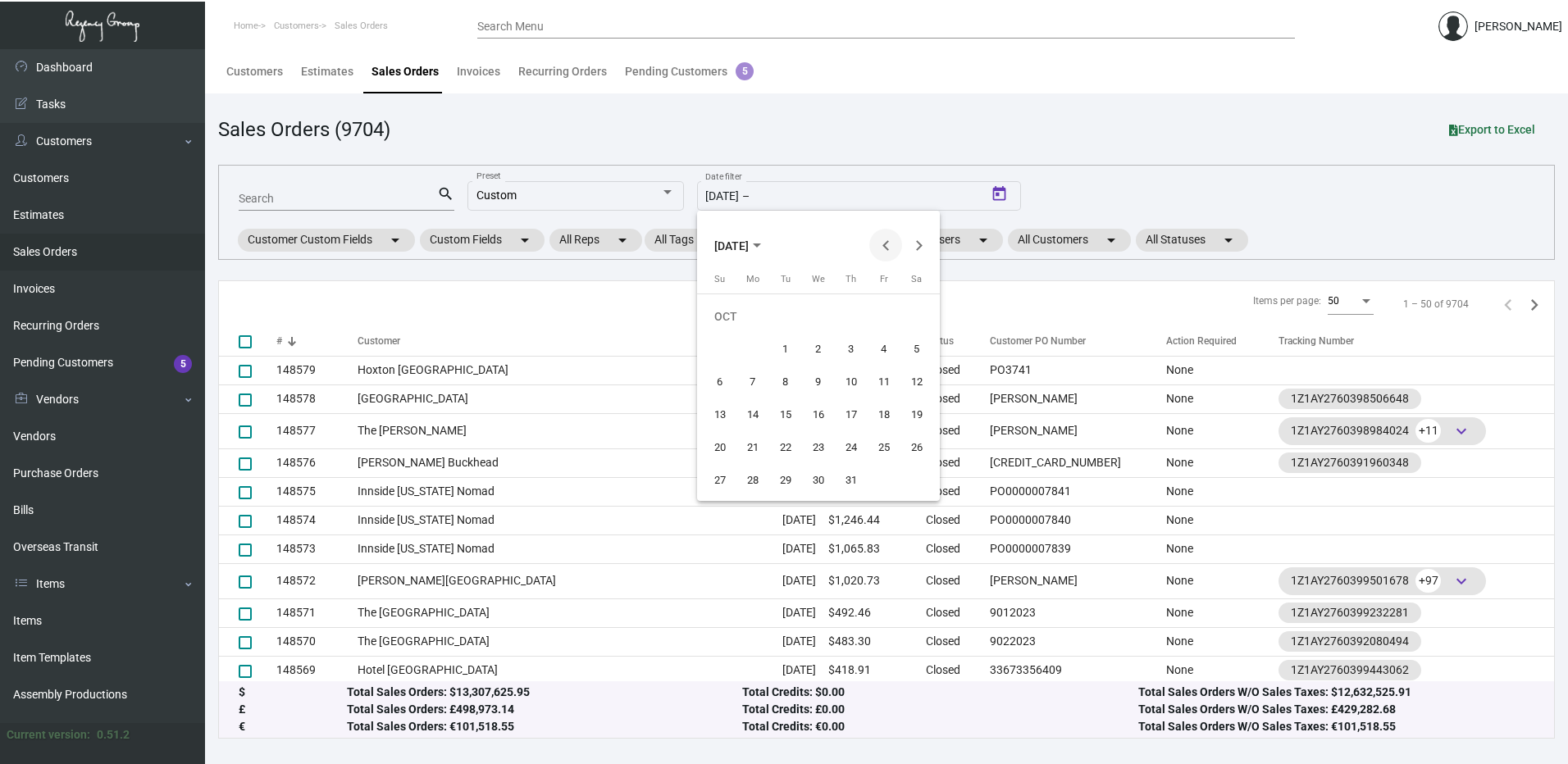
click at [891, 235] on button "Previous month" at bounding box center [885, 245] width 33 height 33
click at [829, 344] on div "4" at bounding box center [818, 349] width 29 height 29
type input "[DATE]"
